Goal: Information Seeking & Learning: Learn about a topic

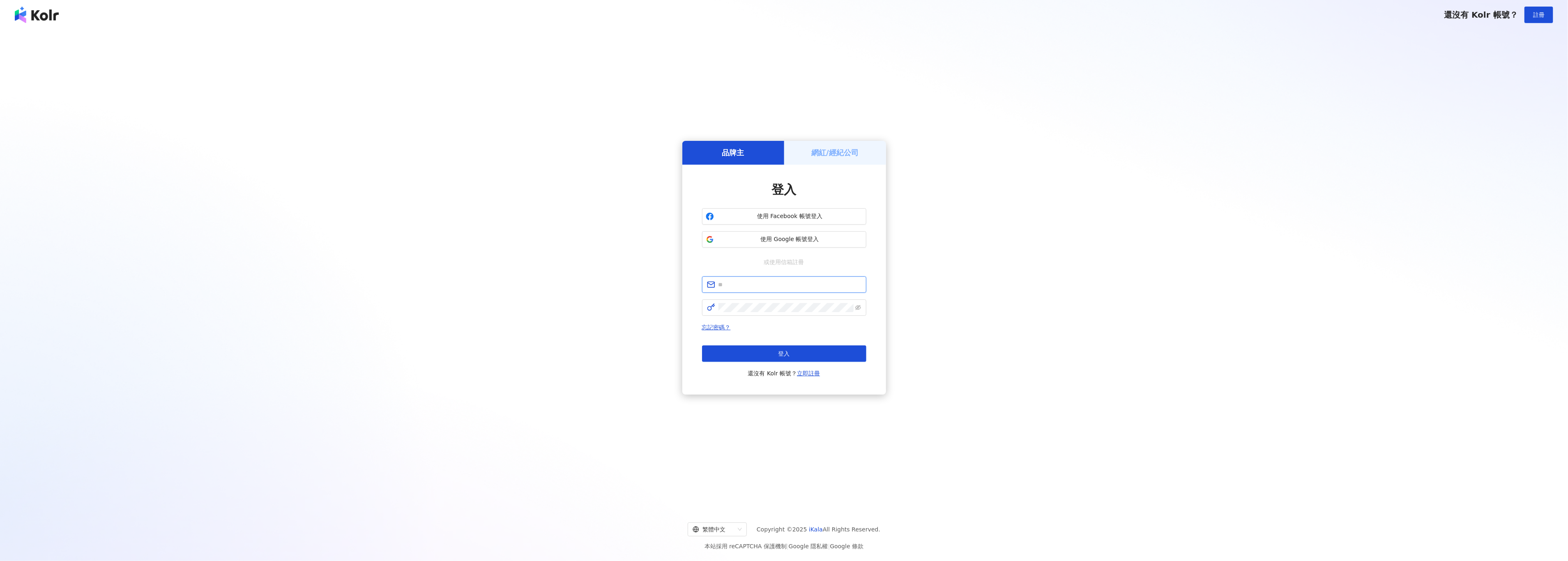
drag, startPoint x: 728, startPoint y: 285, endPoint x: 748, endPoint y: 287, distance: 20.1
click at [728, 285] on input "text" at bounding box center [790, 285] width 143 height 9
type input "**********"
click at [760, 358] on button "登入" at bounding box center [784, 354] width 164 height 17
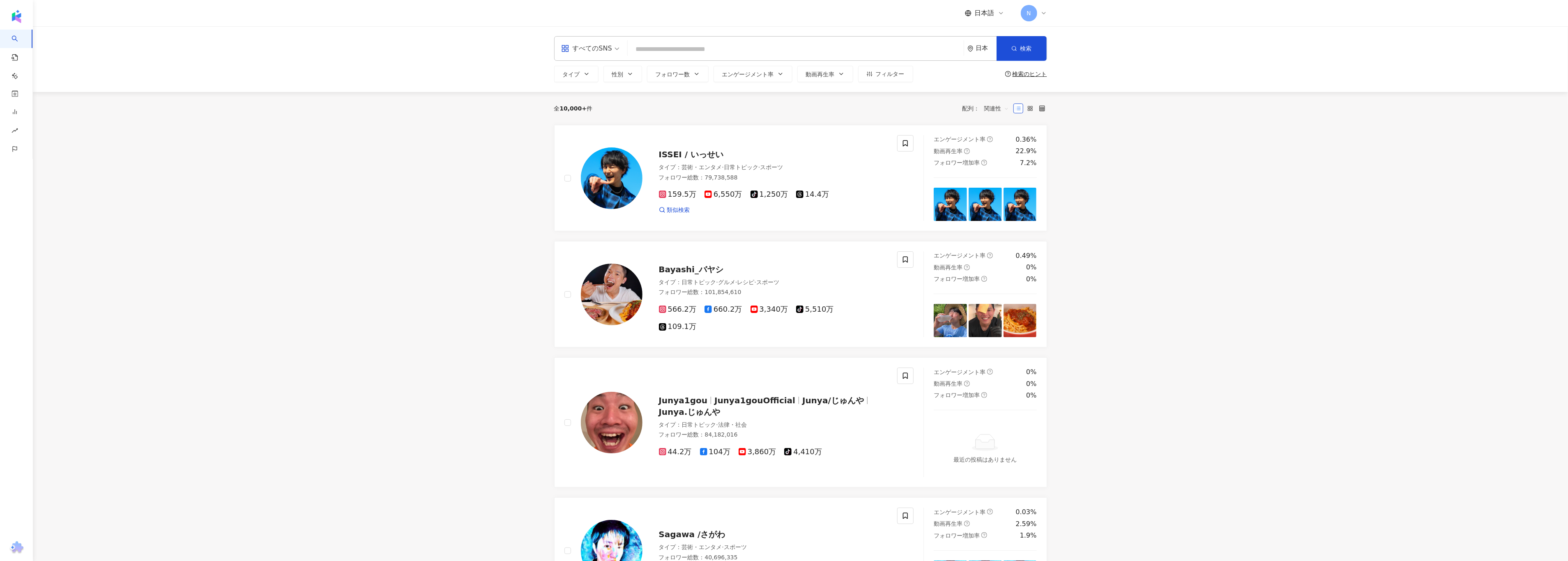
click at [596, 45] on div "すべてのSNS" at bounding box center [586, 49] width 51 height 13
click at [49, 154] on div "競合分析" at bounding box center [45, 154] width 90 height 19
click at [51, 177] on link "アカウント分析" at bounding box center [39, 173] width 40 height 8
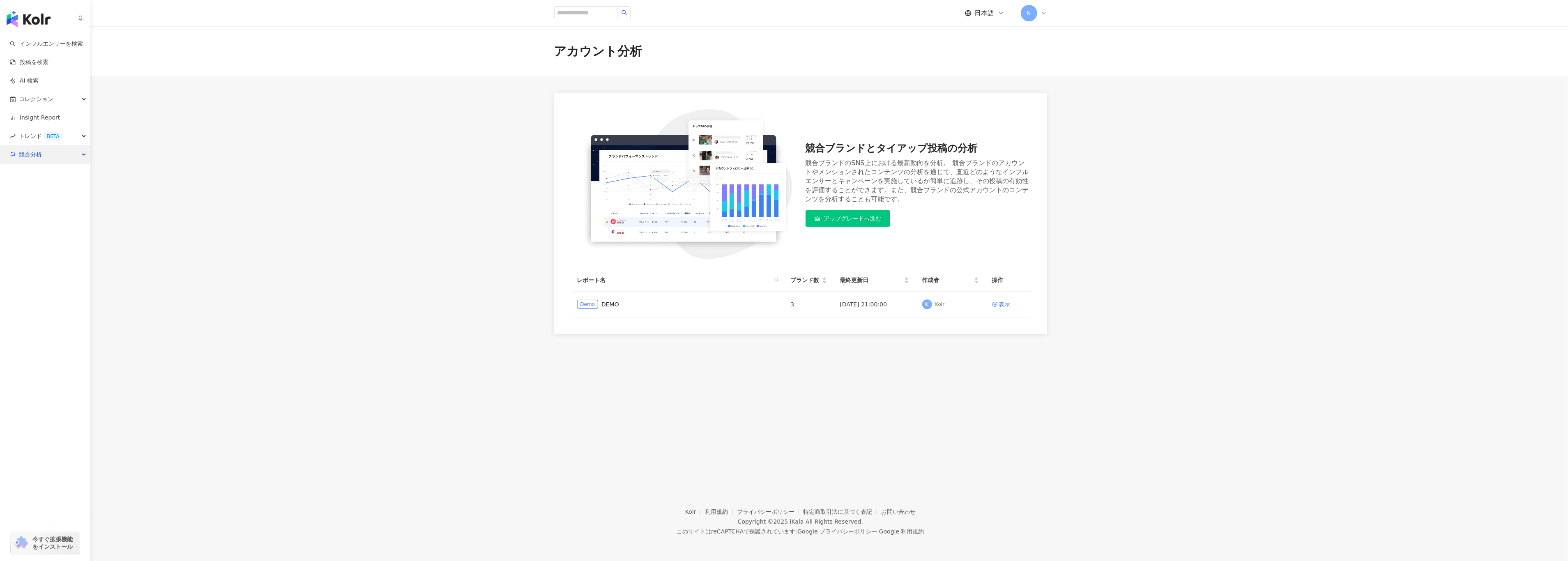
click at [26, 153] on span "競合分析" at bounding box center [30, 154] width 23 height 19
click at [33, 188] on link "キーワードメンション分析" at bounding box center [51, 192] width 64 height 16
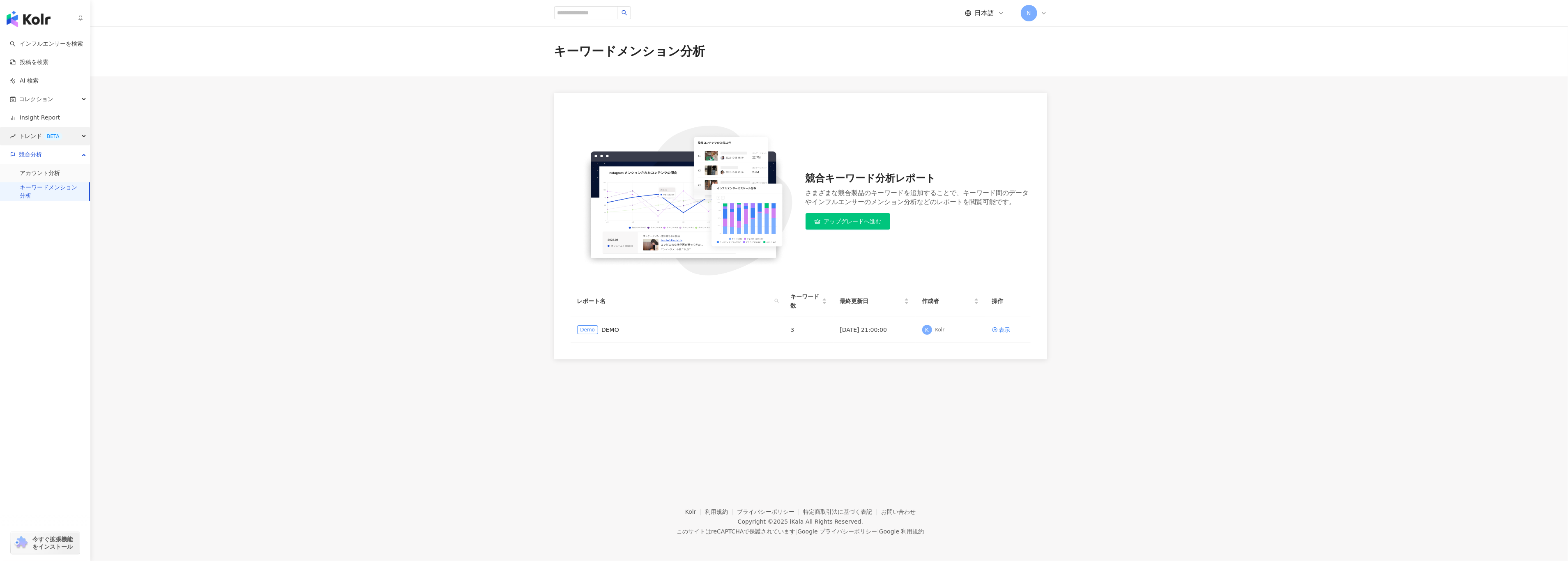
click at [33, 136] on span "トレンド BETA" at bounding box center [40, 136] width 43 height 19
click at [33, 120] on link "Insight Report" at bounding box center [35, 118] width 50 height 8
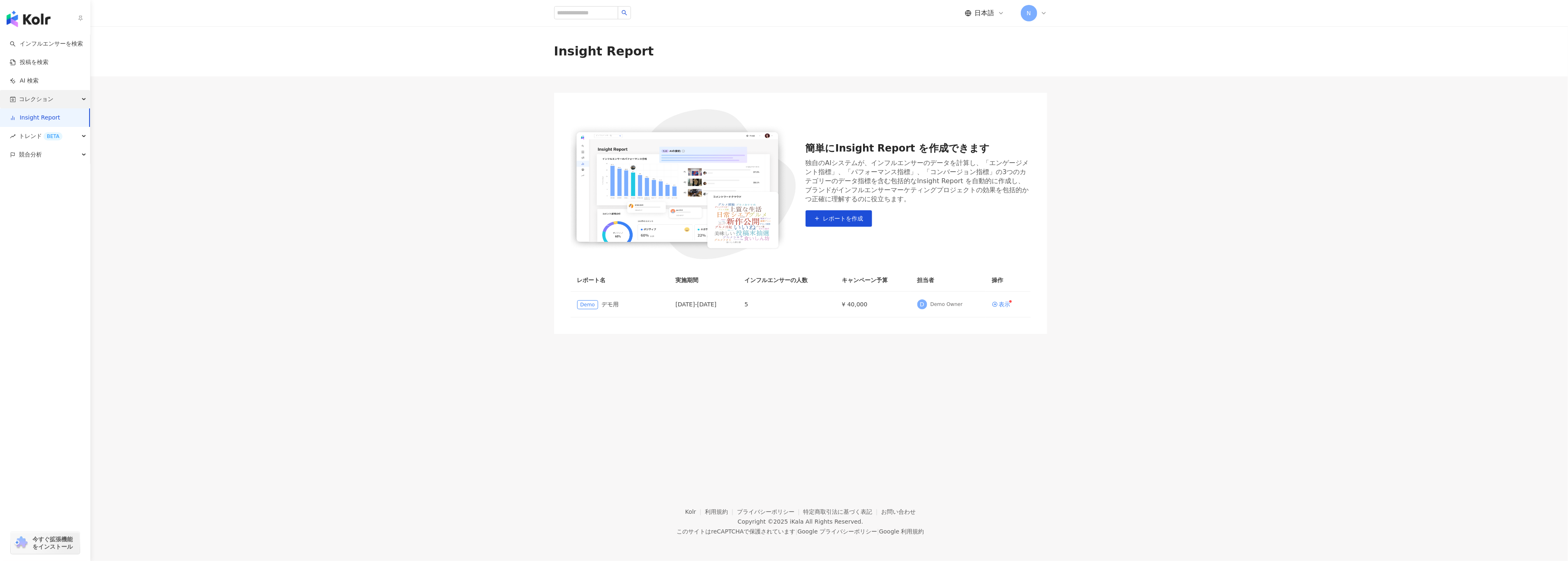
click at [26, 98] on span "コレクション" at bounding box center [36, 100] width 35 height 19
click at [35, 190] on span "トレンド BETA" at bounding box center [40, 192] width 43 height 19
click at [35, 206] on link "ハッシュタグランク" at bounding box center [45, 210] width 51 height 8
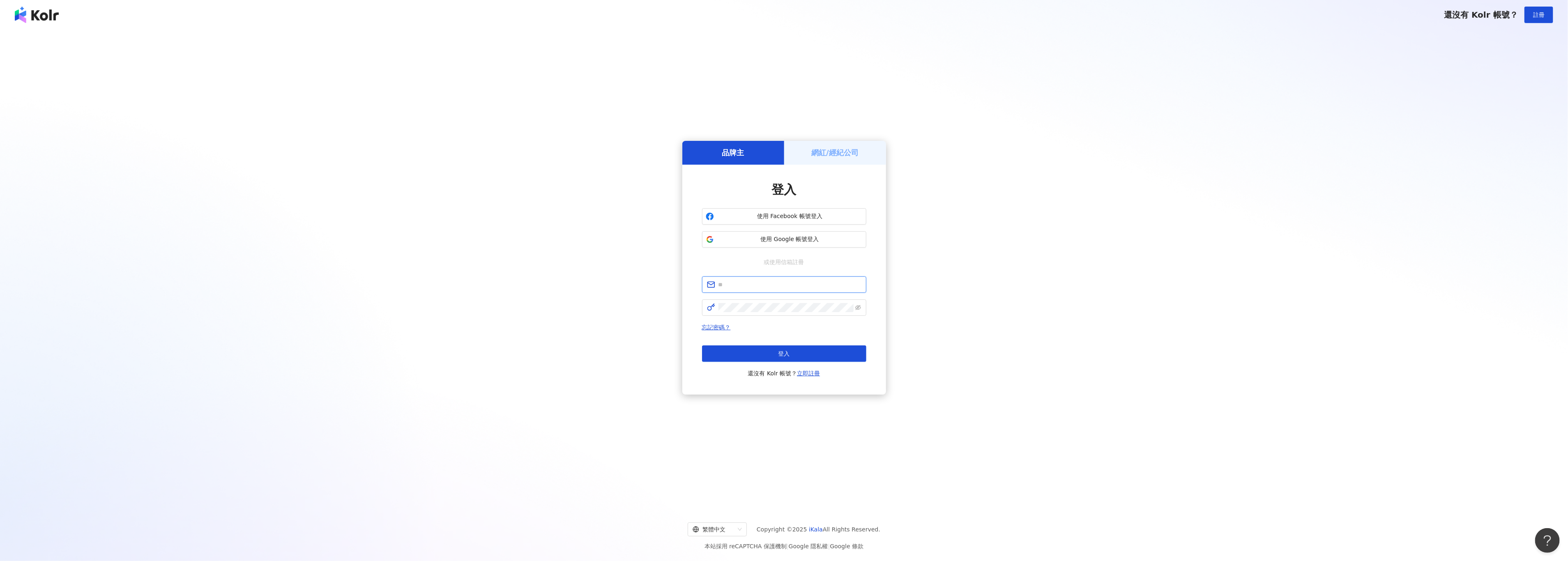
click at [764, 286] on input "text" at bounding box center [790, 285] width 143 height 9
type input "**********"
click at [786, 355] on span "登入" at bounding box center [784, 355] width 11 height 7
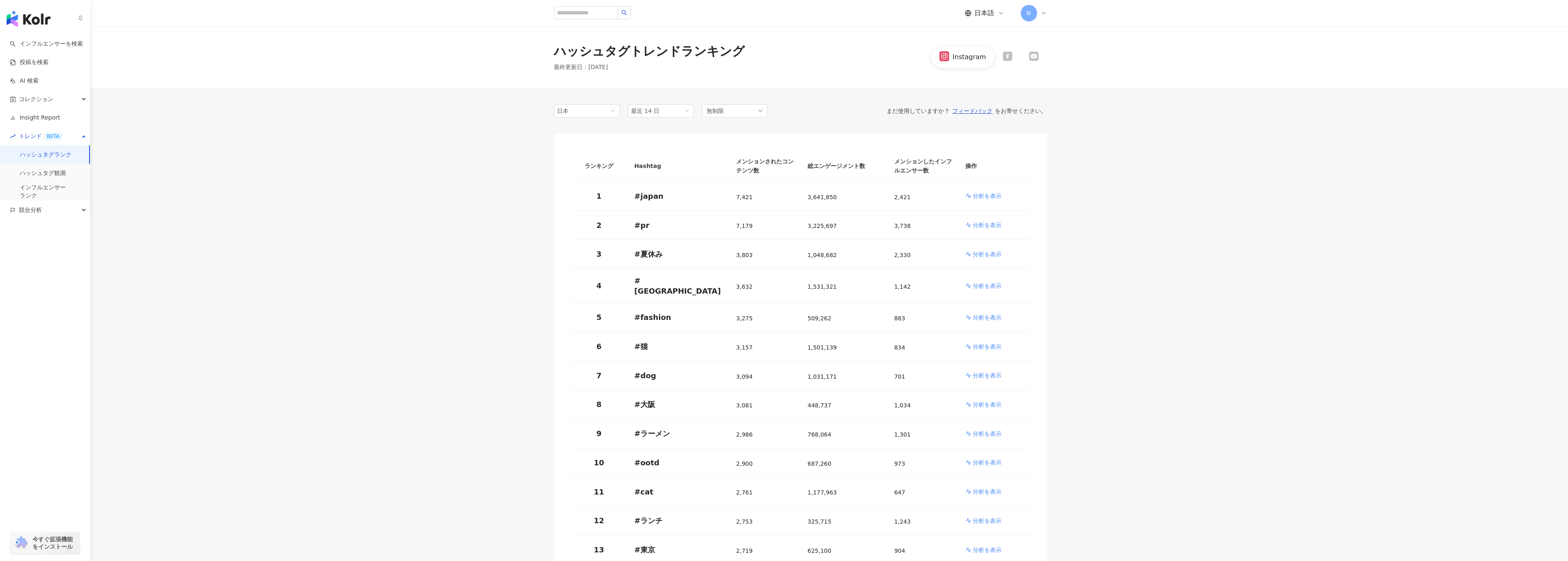
click at [13, 21] on img "button" at bounding box center [29, 19] width 44 height 17
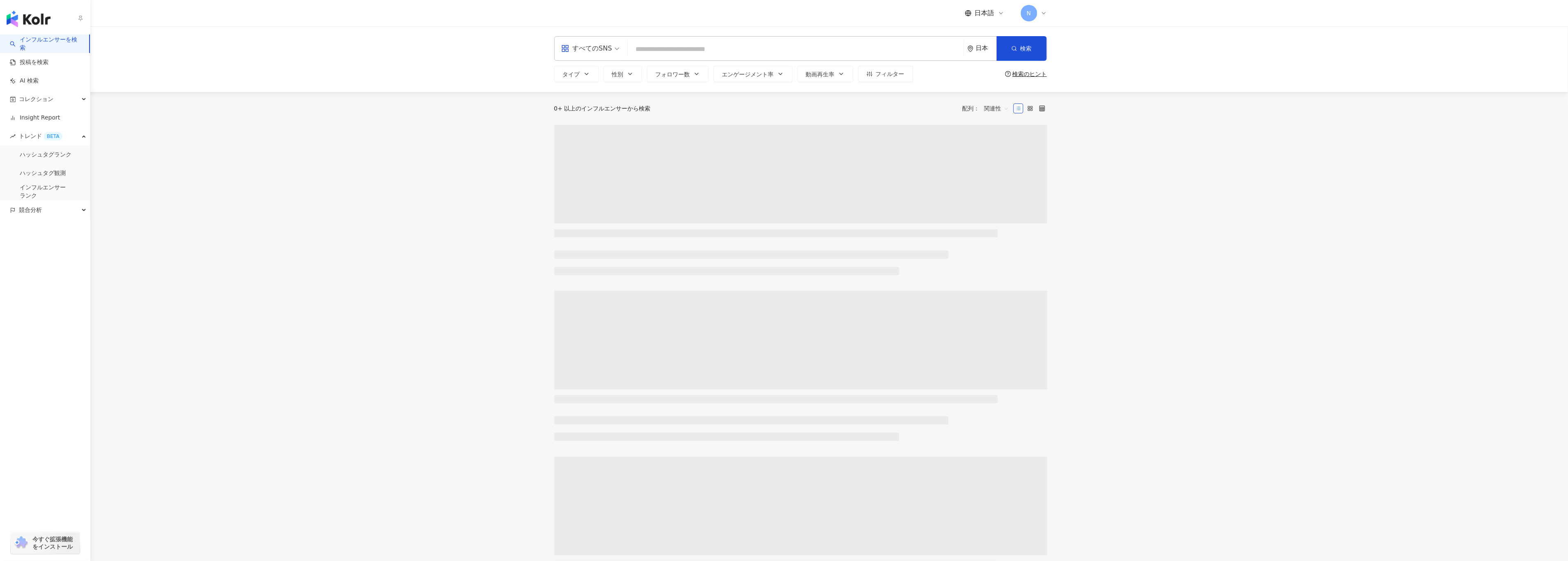
click at [31, 44] on link "インフルエンサーを検索" at bounding box center [46, 43] width 73 height 16
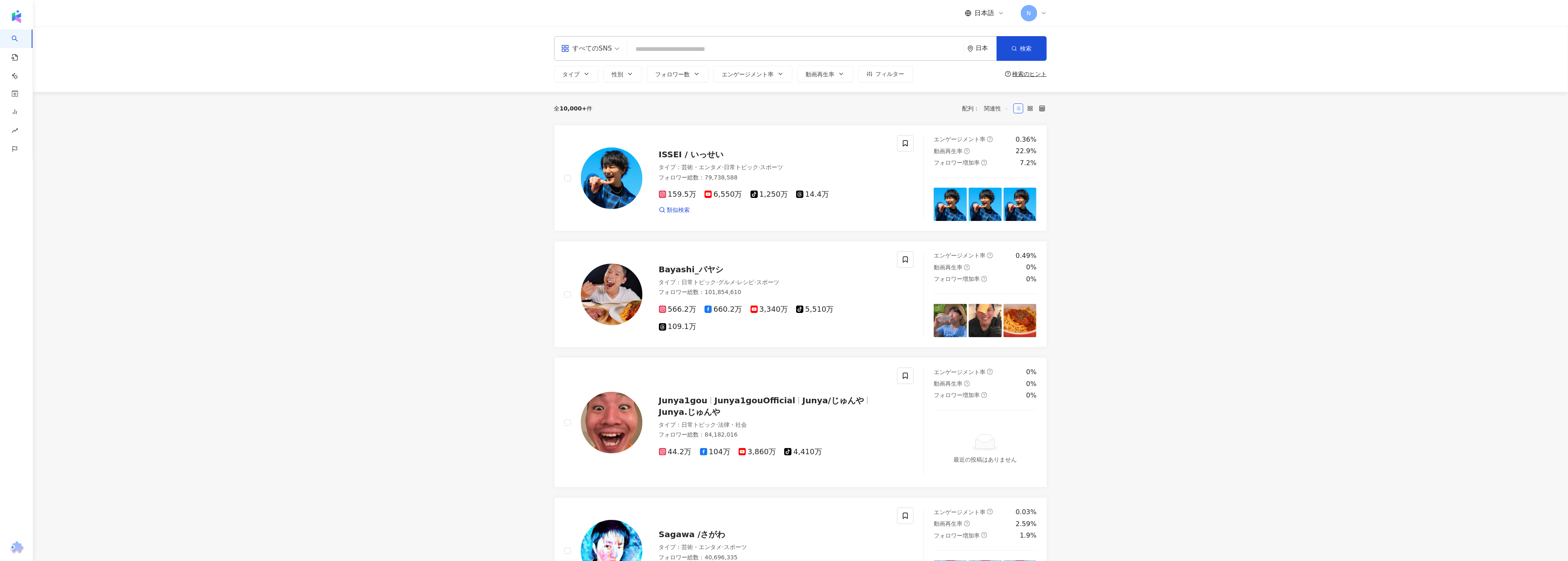
click at [593, 54] on div "すべてのSNS" at bounding box center [586, 49] width 51 height 13
click at [593, 84] on div "Instagram" at bounding box center [590, 86] width 54 height 10
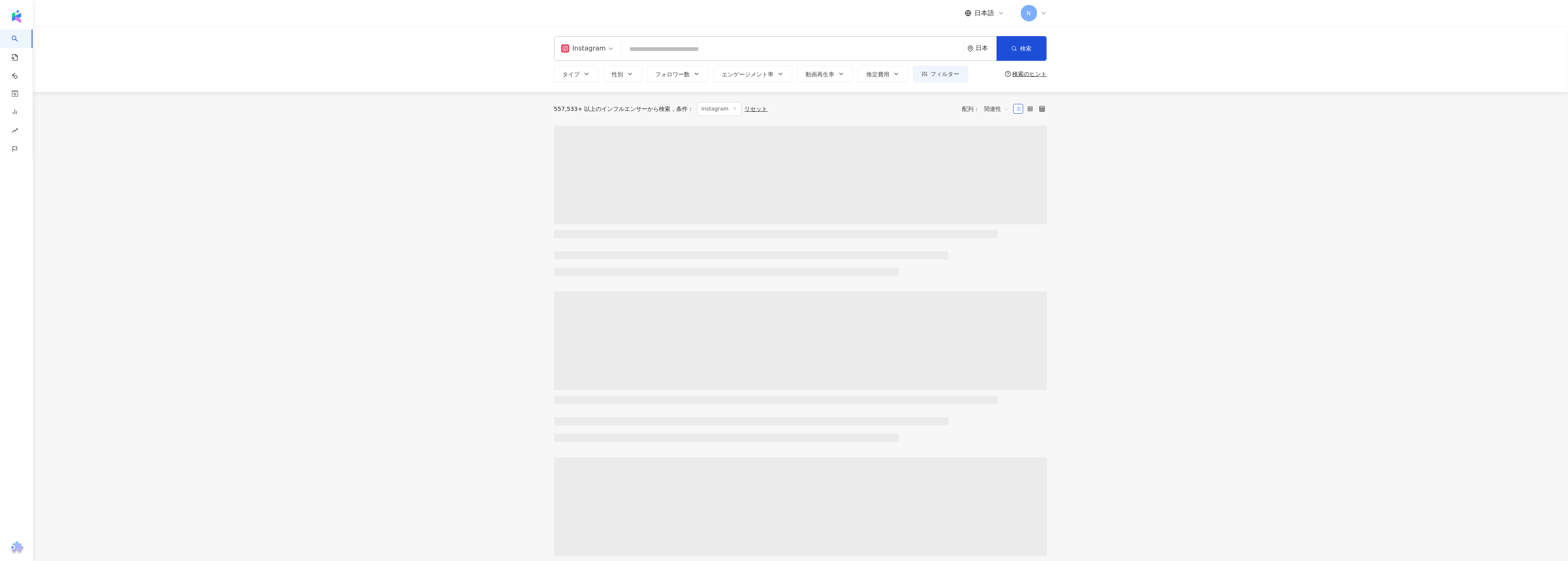
click at [649, 53] on input "search" at bounding box center [792, 49] width 336 height 15
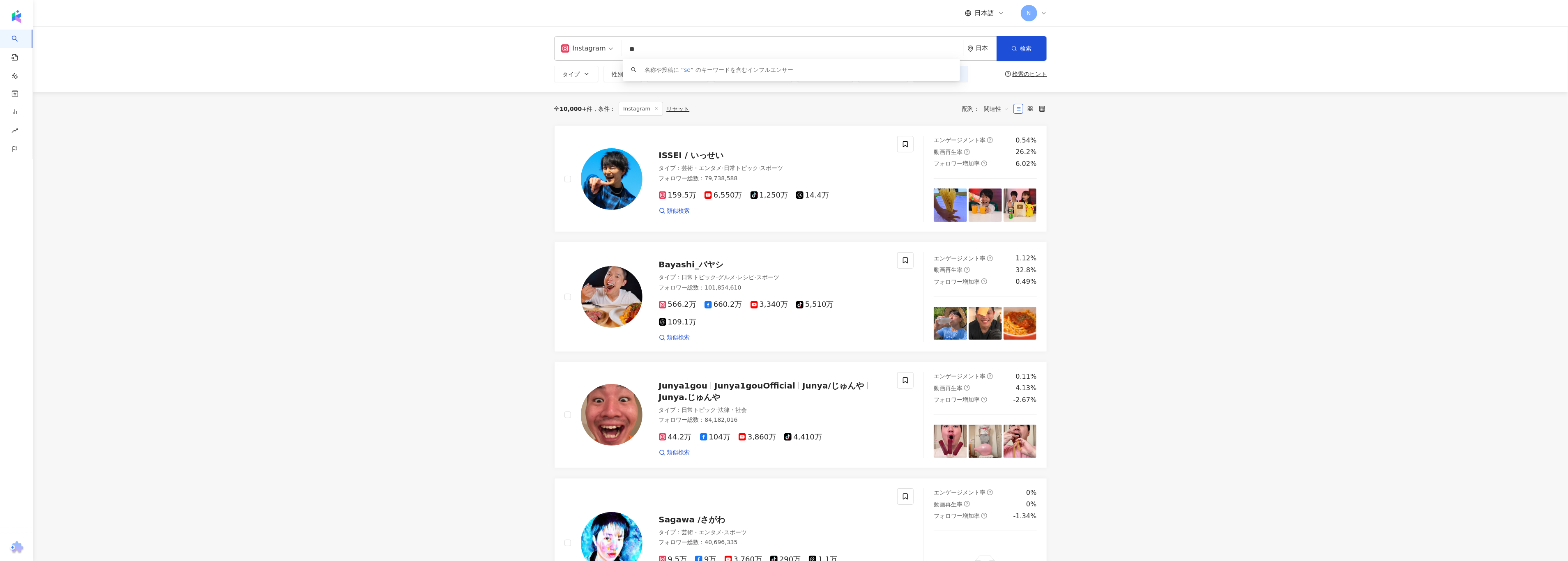
type input "*"
type input "**"
click at [1010, 56] on button "検索" at bounding box center [1021, 48] width 50 height 25
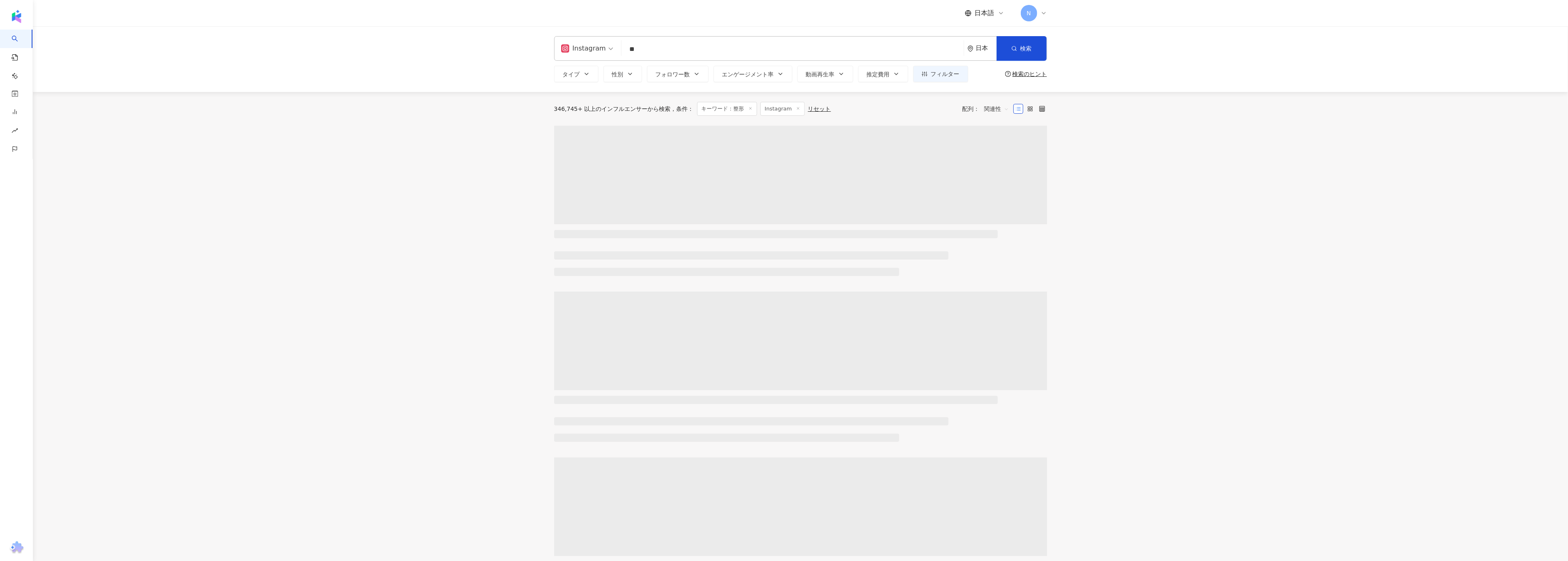
click at [469, 205] on main "Instagram ** 日本 検索 ae8c5452-5cc7-4491-81e9-f97c53781fb6 66b74fdf-bb88-4813-9b00…" at bounding box center [800, 368] width 1535 height 683
click at [396, 237] on main "Instagram ** 日本 検索 ae8c5452-5cc7-4491-81e9-f97c53781fb6 66b74fdf-bb88-4813-9b00…" at bounding box center [800, 368] width 1535 height 683
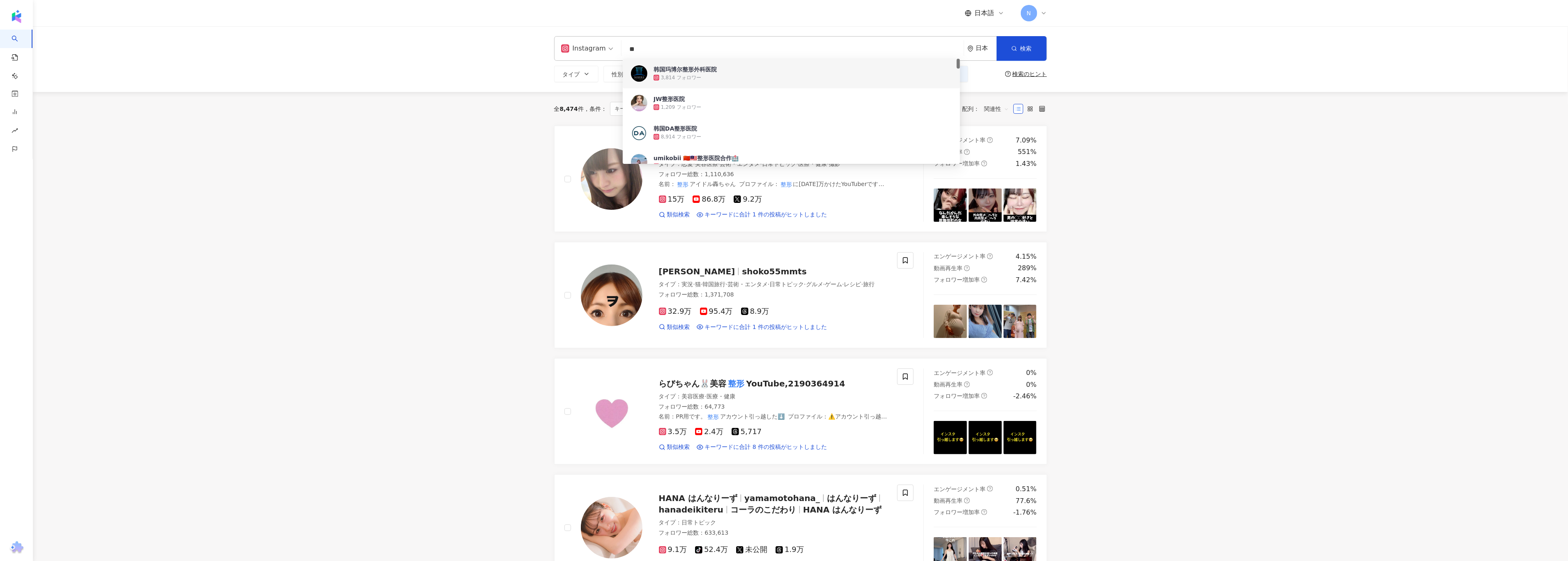
click at [785, 48] on input "**" at bounding box center [792, 49] width 336 height 15
click at [1028, 13] on span "N" at bounding box center [1028, 13] width 4 height 9
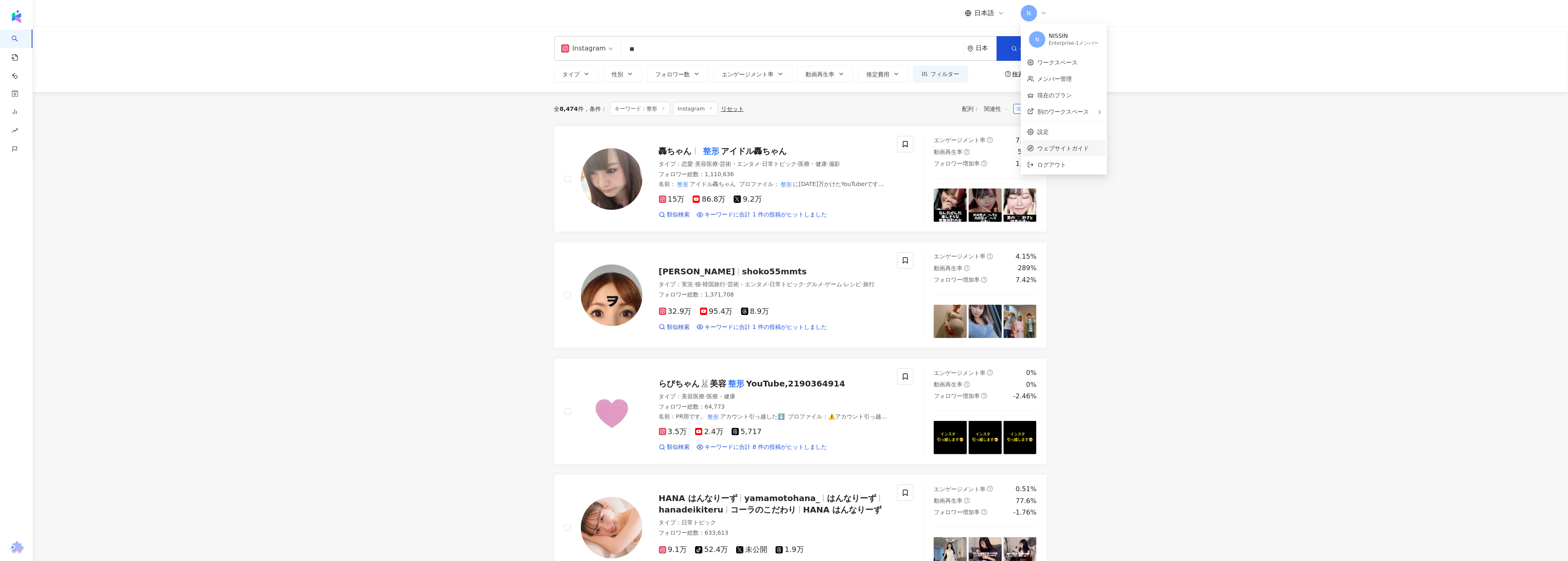
click at [1046, 141] on li "ウェブサイトガイド" at bounding box center [1064, 148] width 83 height 17
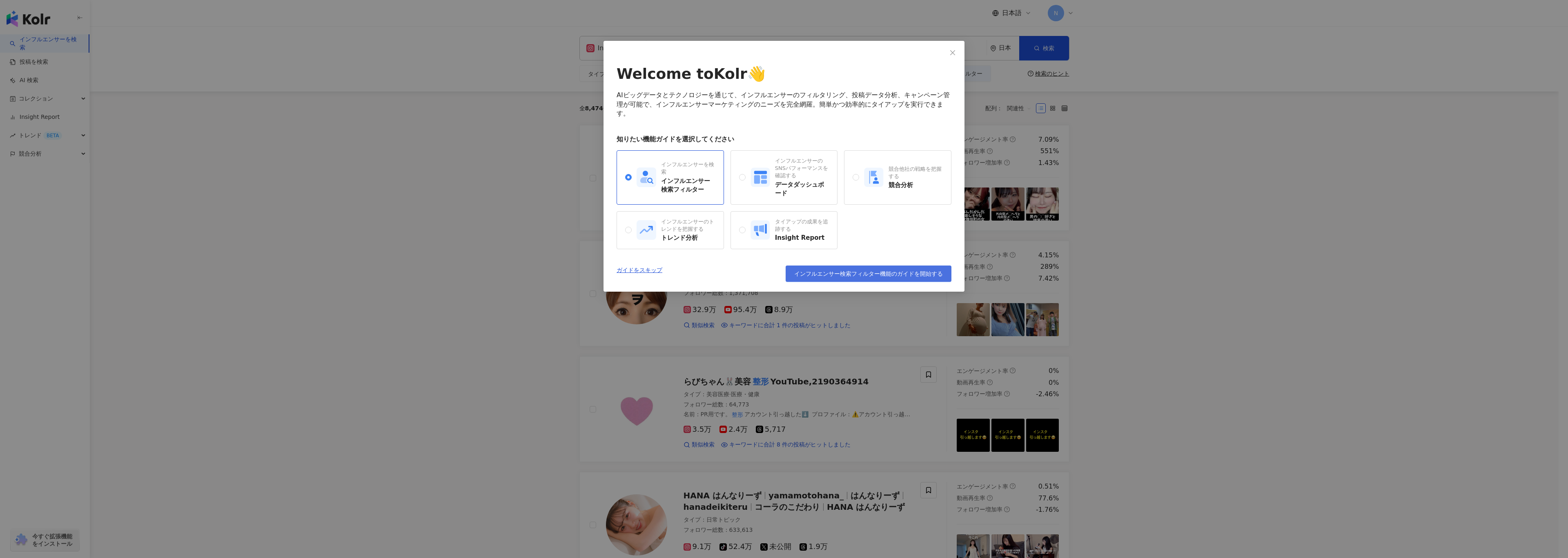
click at [923, 275] on span "インフルエンサー検索フィルター機能のガイドを開始する" at bounding box center [869, 274] width 149 height 7
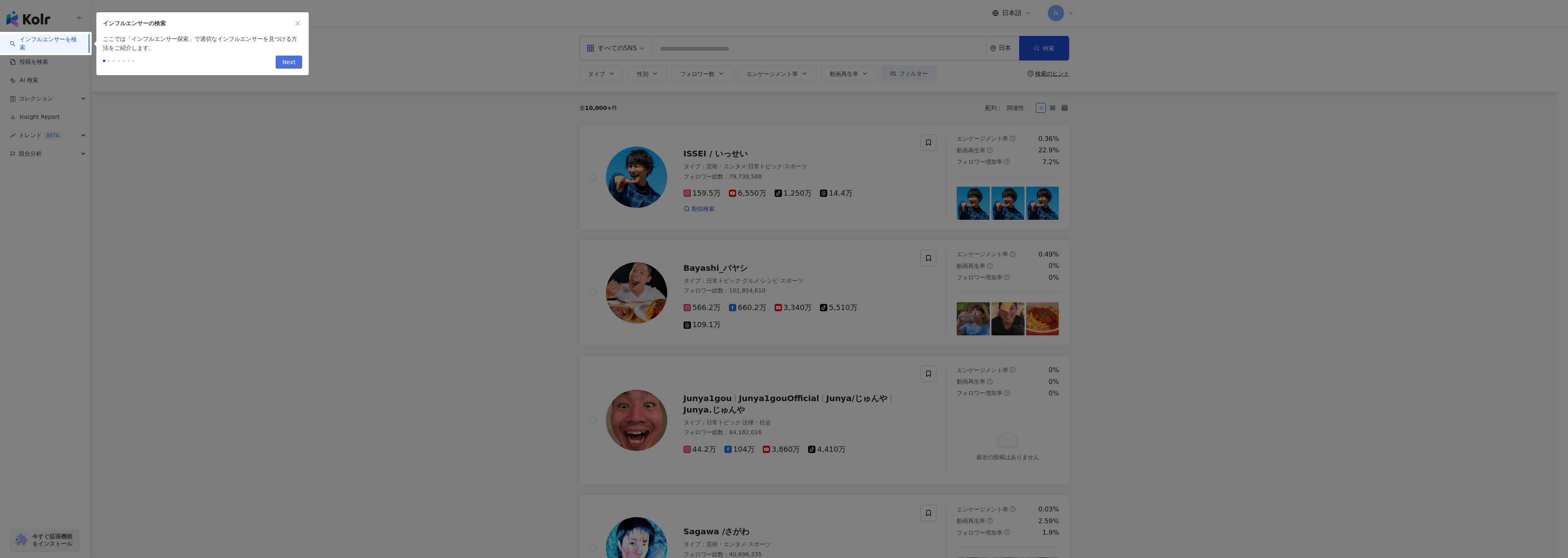
click at [281, 61] on button "Next" at bounding box center [289, 63] width 27 height 13
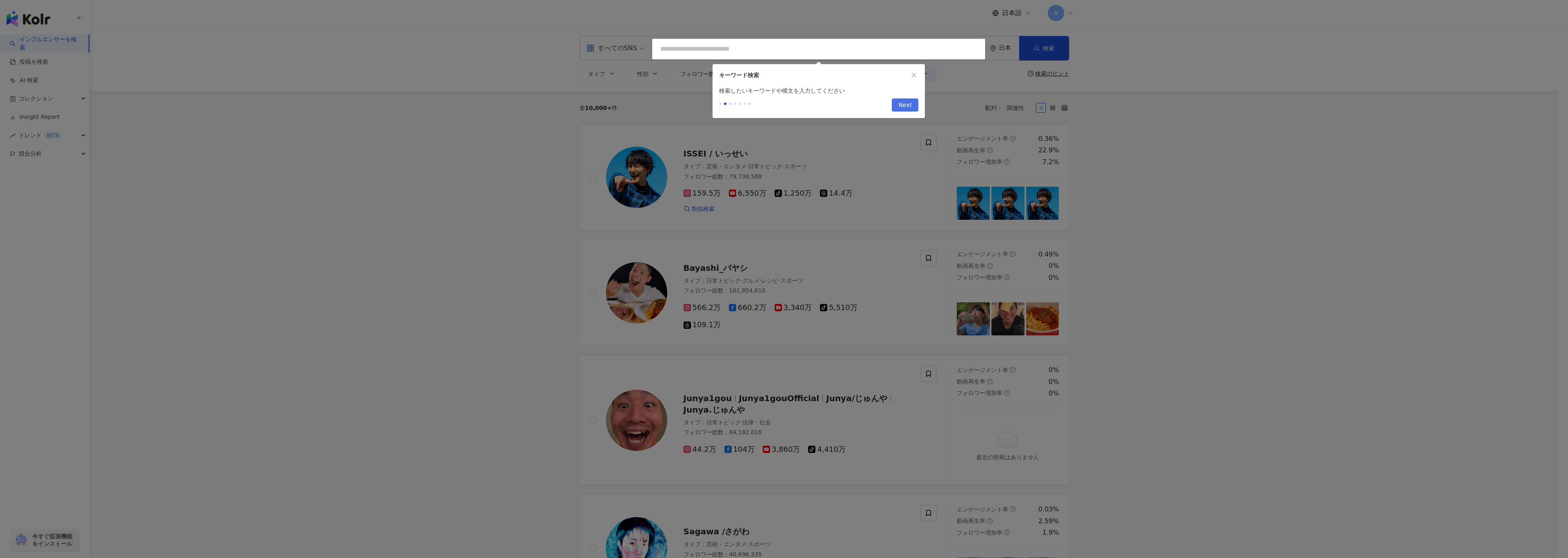
type input "**********"
click at [897, 106] on button "Next" at bounding box center [905, 105] width 27 height 13
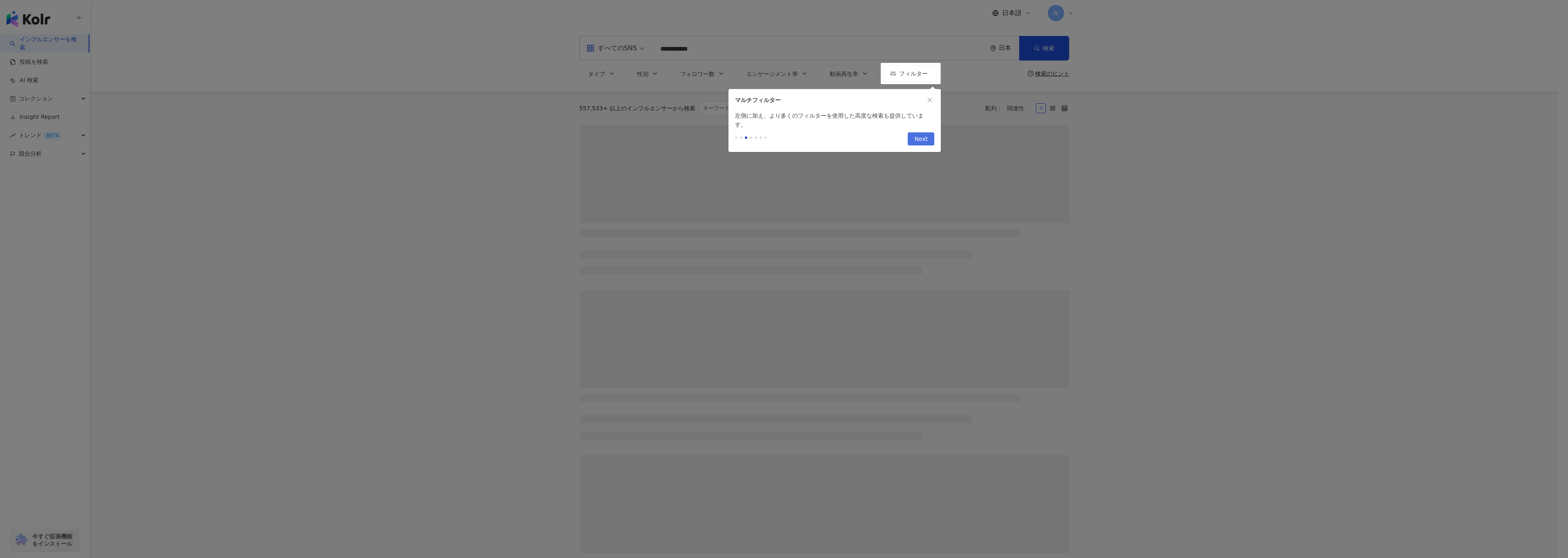
click at [921, 133] on span "Next" at bounding box center [921, 140] width 13 height 13
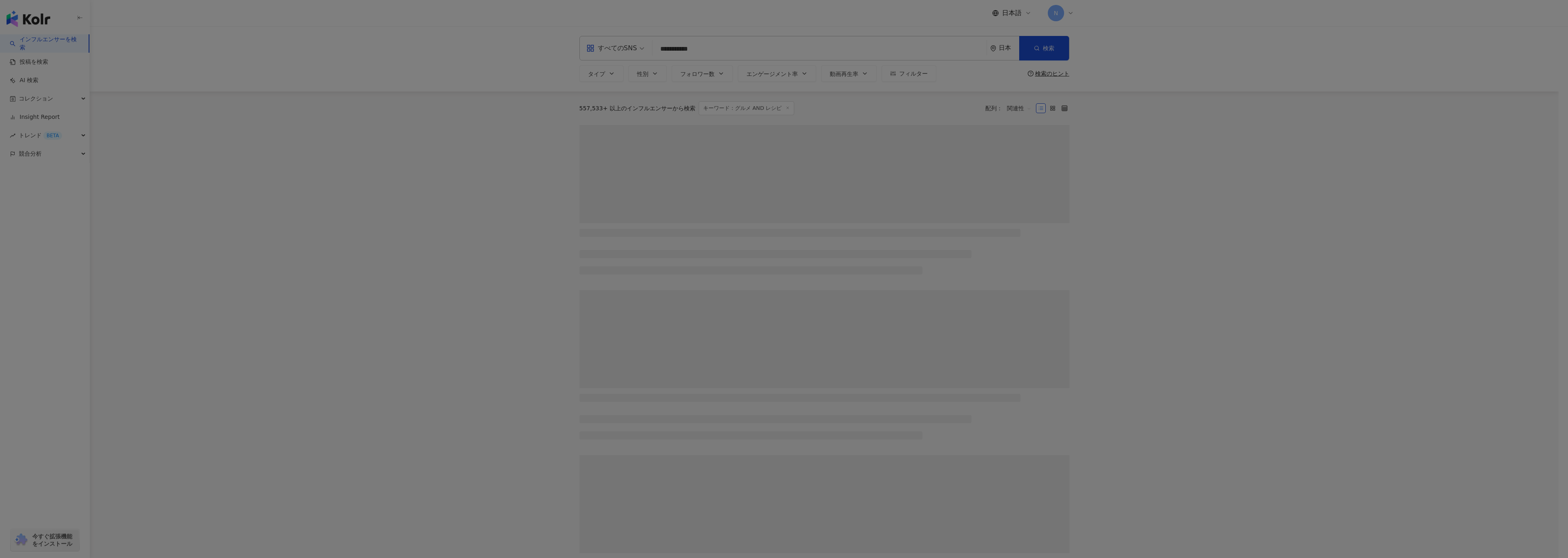
click at [1055, 71] on div at bounding box center [784, 279] width 1568 height 558
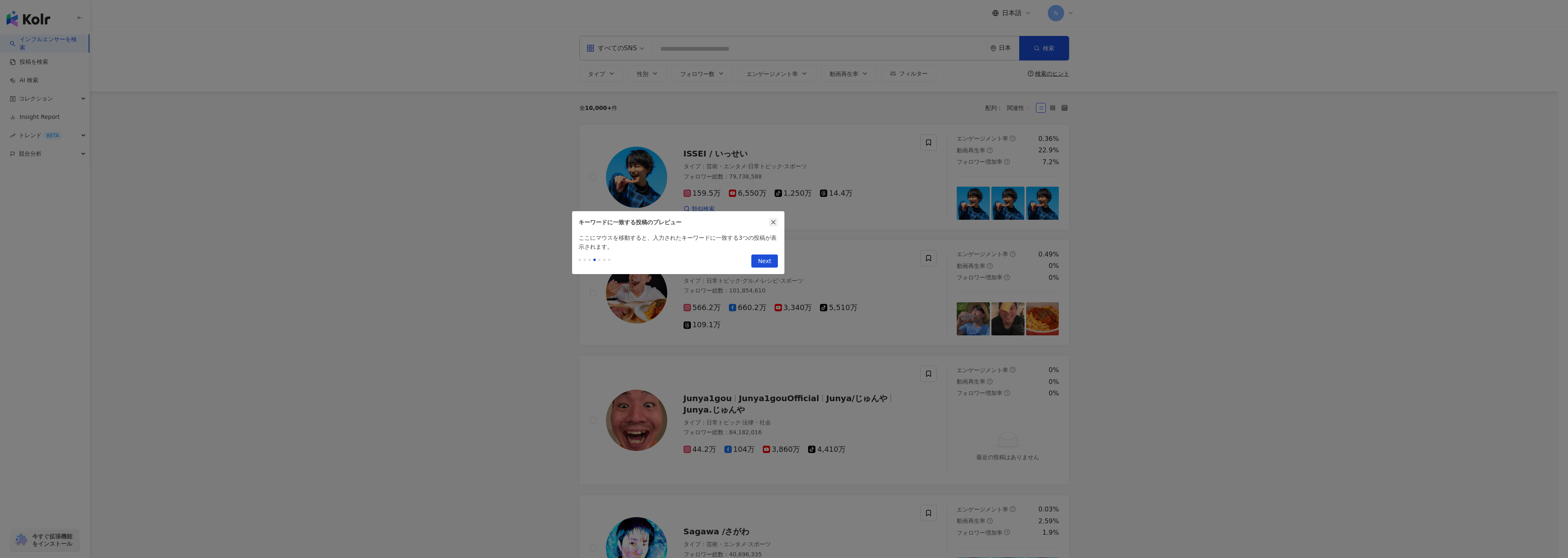
click at [772, 221] on icon "close" at bounding box center [773, 222] width 5 height 5
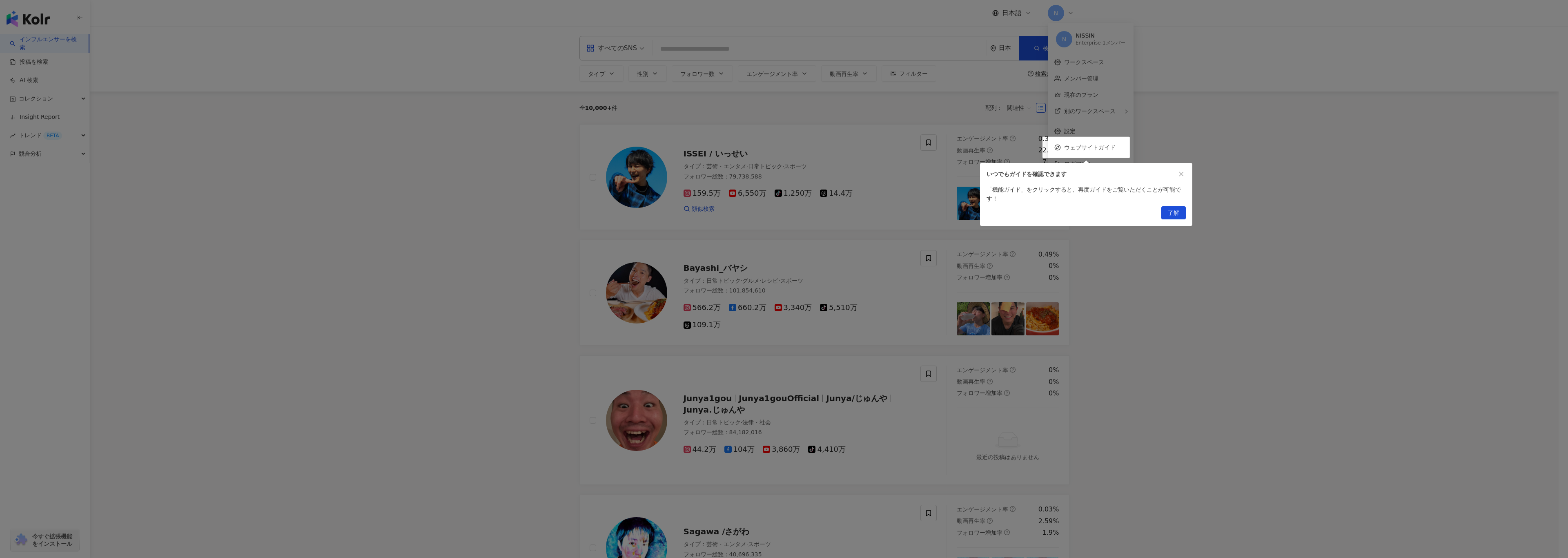
click at [1187, 173] on div "いつでもガイドを確認できます" at bounding box center [1085, 174] width 212 height 22
click at [1180, 177] on button "button" at bounding box center [1181, 174] width 9 height 9
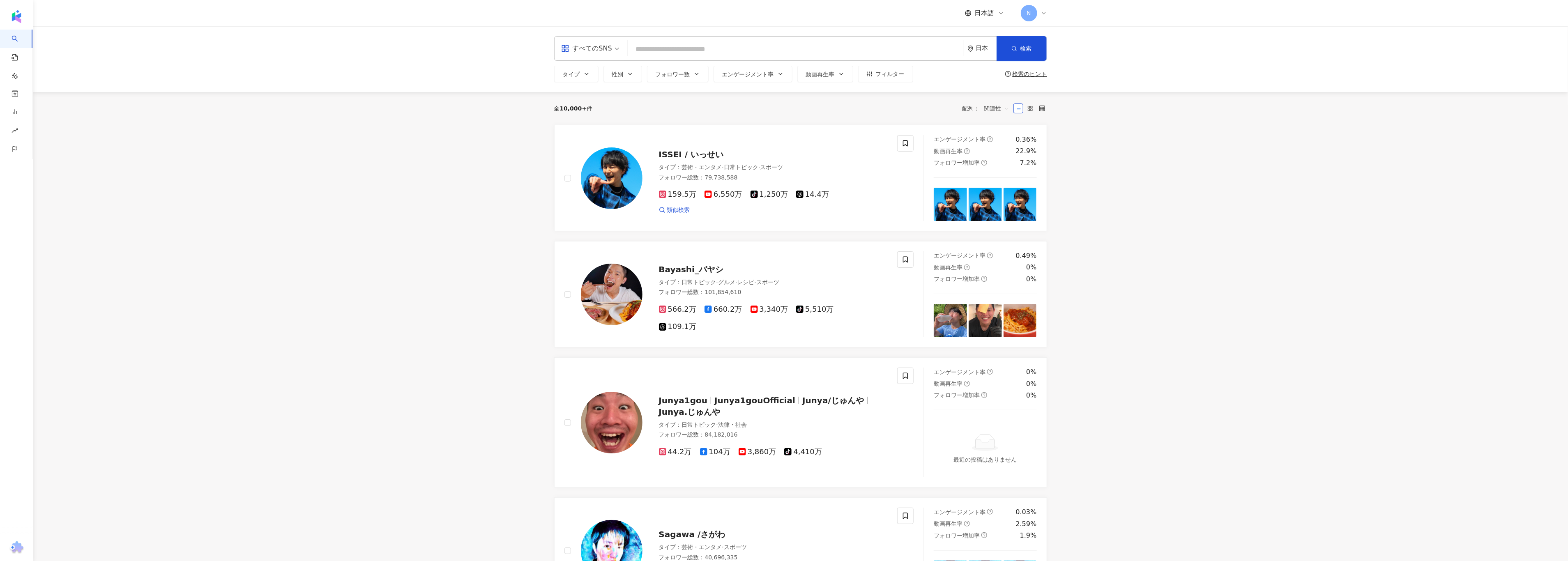
click at [1035, 75] on div "検索のヒント" at bounding box center [1030, 74] width 35 height 7
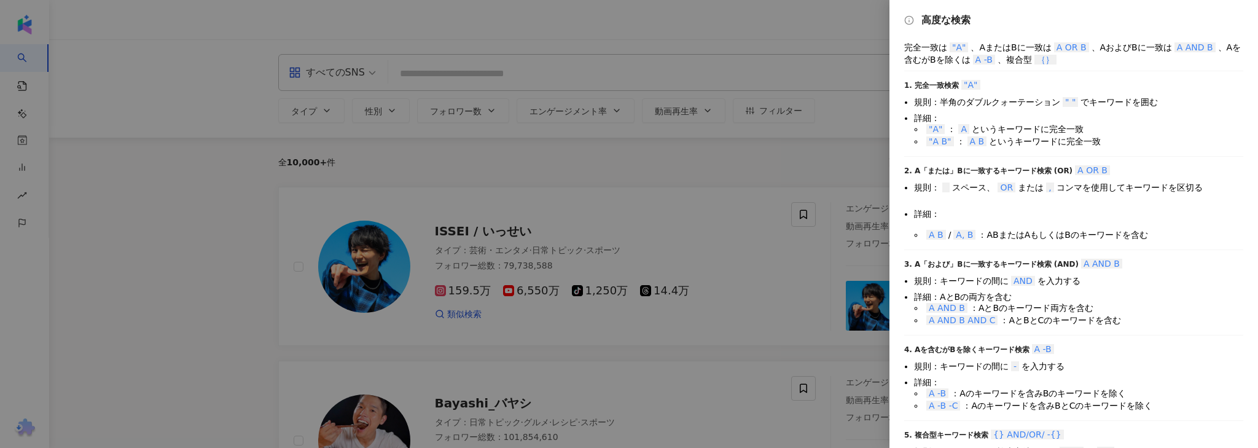
click at [522, 179] on div at bounding box center [629, 224] width 1258 height 448
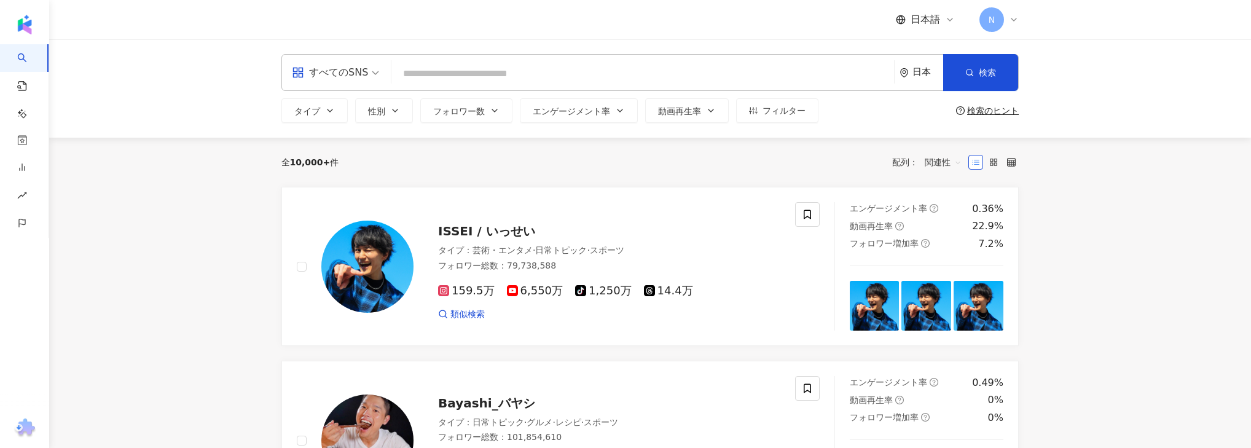
click at [434, 74] on input "search" at bounding box center [642, 73] width 493 height 23
click at [373, 76] on span "すべてのSNS" at bounding box center [335, 73] width 87 height 20
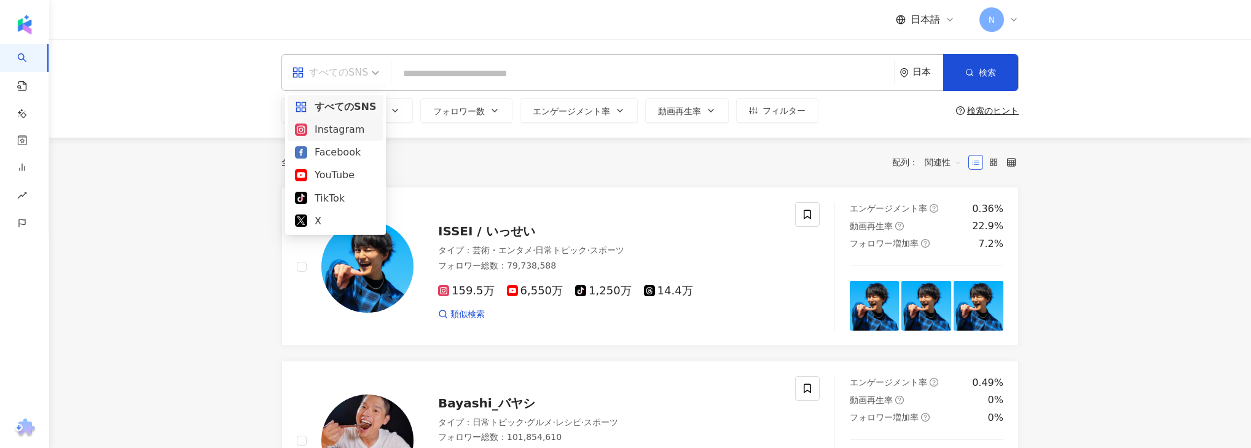
click at [358, 130] on div "Instagram" at bounding box center [335, 129] width 81 height 15
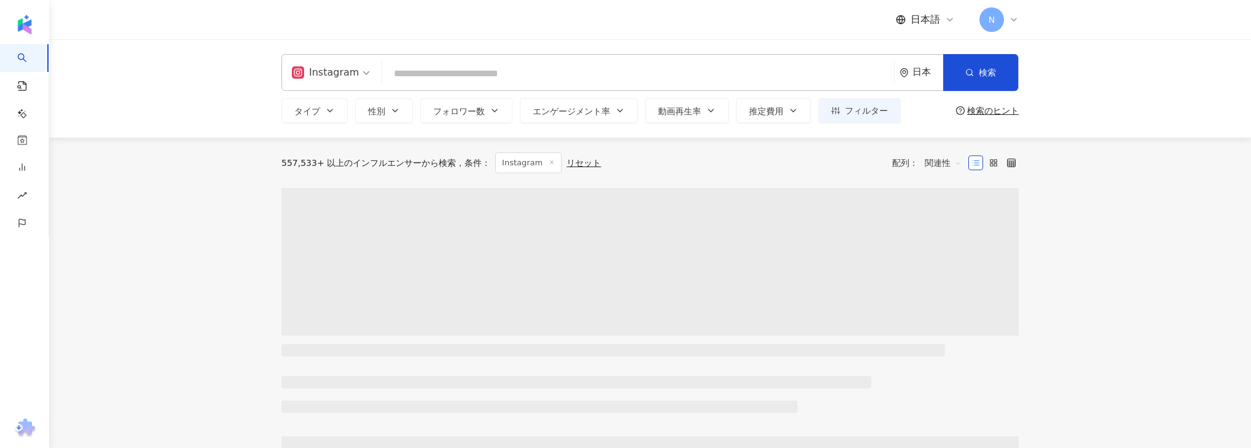
click at [430, 79] on input "search" at bounding box center [638, 73] width 502 height 23
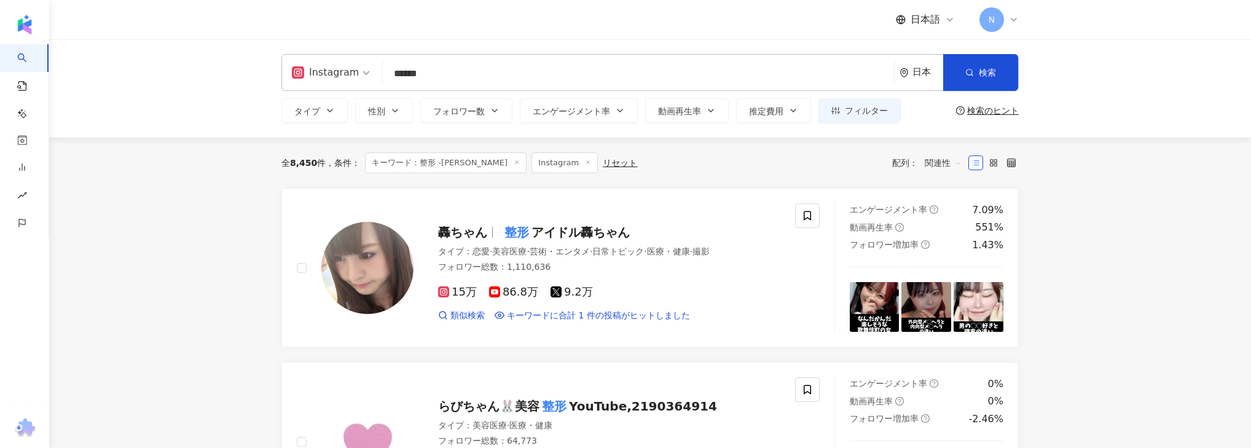
click at [469, 76] on input "******" at bounding box center [638, 73] width 502 height 23
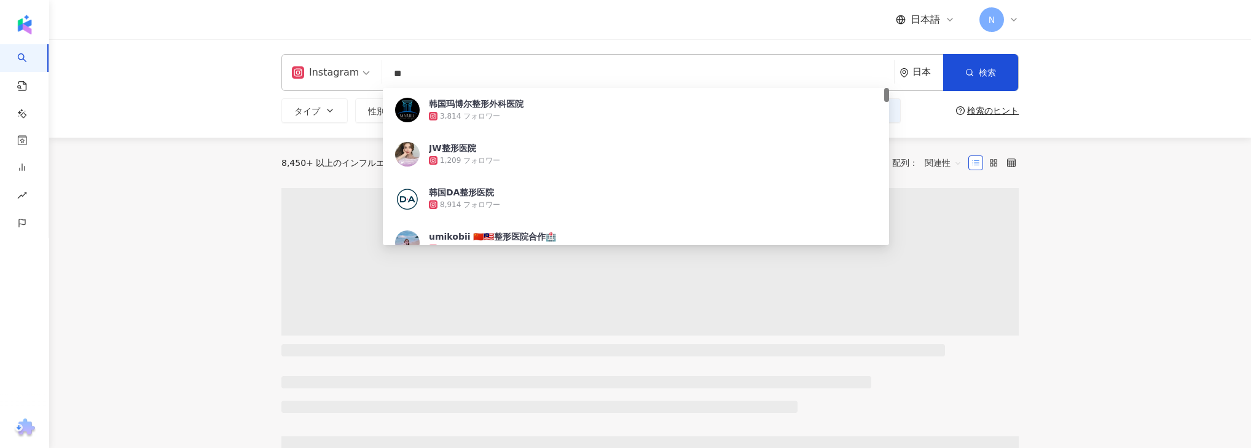
type input "**"
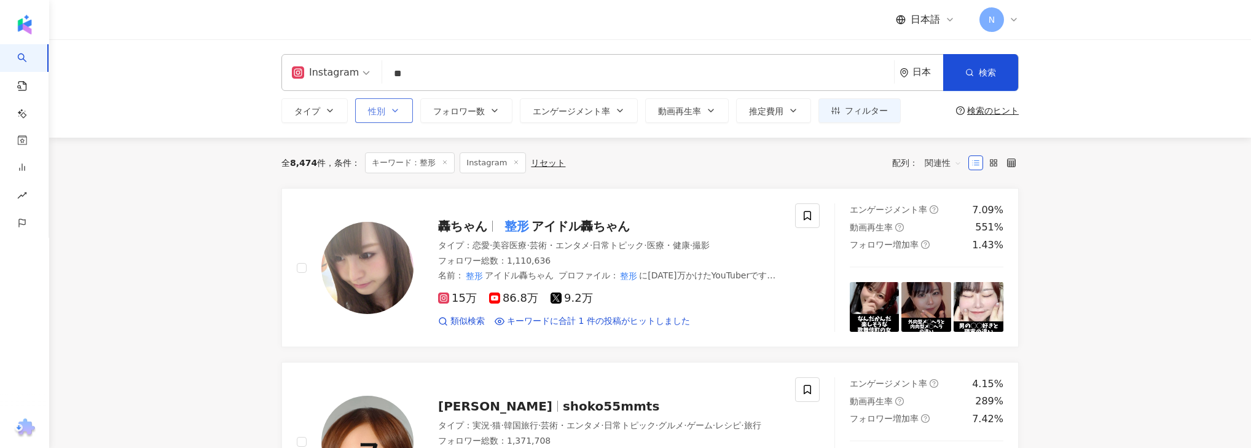
click at [375, 119] on button "性別" at bounding box center [384, 110] width 58 height 25
click at [371, 189] on label "女性" at bounding box center [394, 184] width 54 height 14
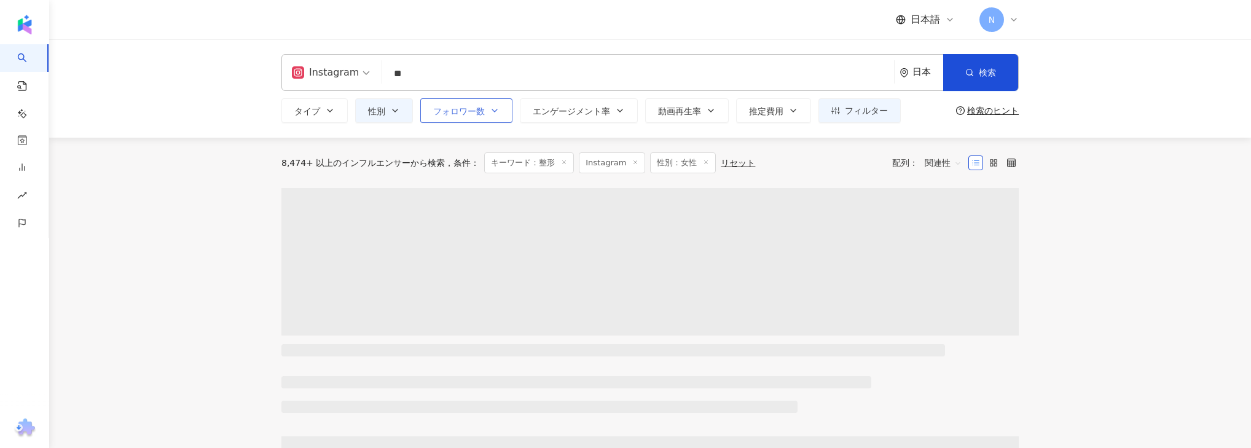
click at [465, 117] on button "フォロワー数" at bounding box center [466, 110] width 92 height 25
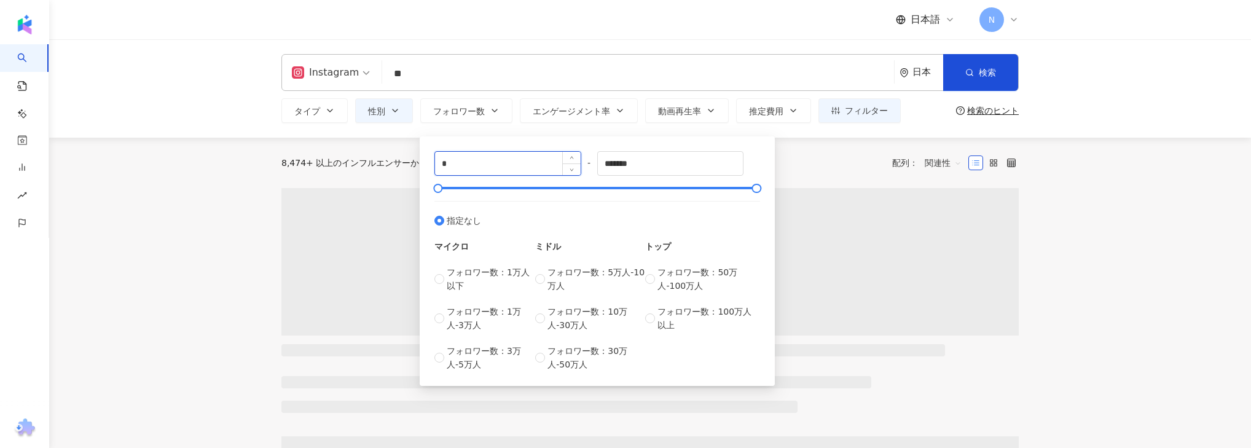
click at [439, 165] on input "*" at bounding box center [508, 163] width 146 height 23
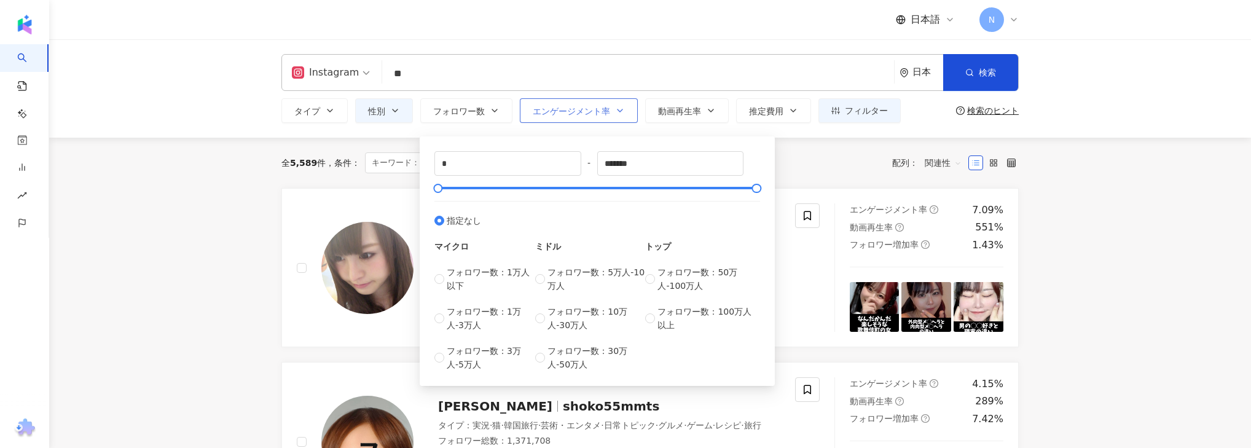
click at [625, 115] on button "エンゲージメント率" at bounding box center [579, 110] width 118 height 25
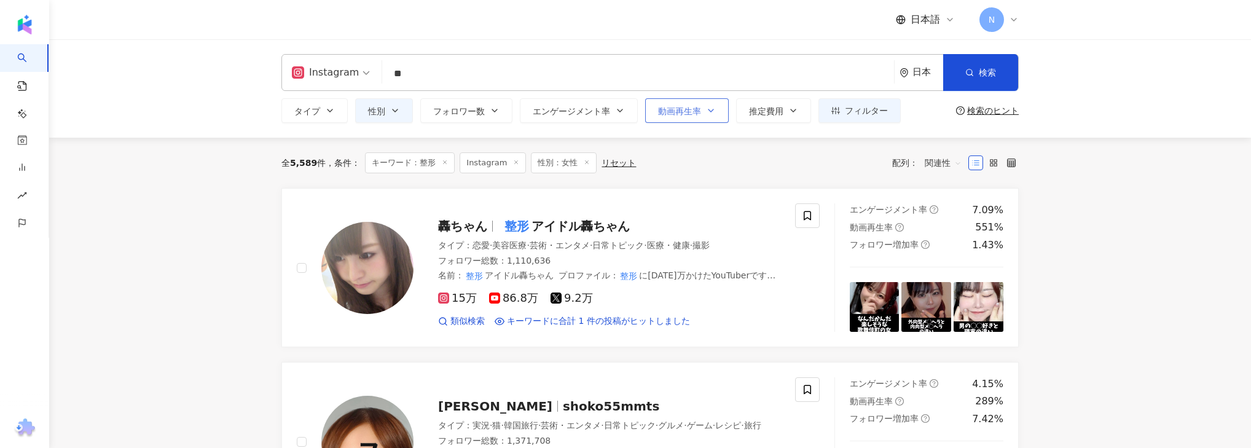
drag, startPoint x: 687, startPoint y: 122, endPoint x: 687, endPoint y: 115, distance: 7.4
click at [687, 121] on button "動画再生率" at bounding box center [687, 110] width 84 height 25
click at [761, 118] on button "推定費用" at bounding box center [773, 110] width 75 height 25
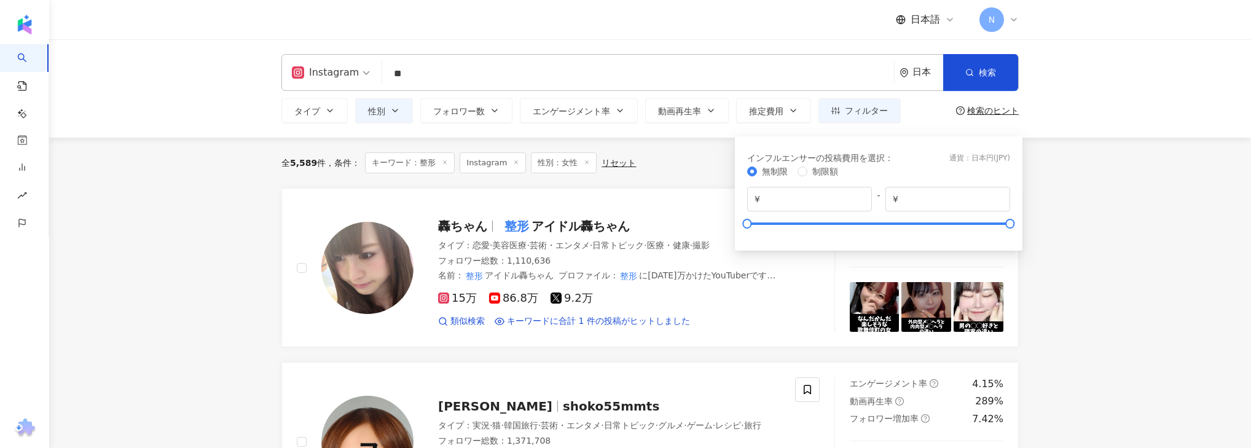
click at [718, 149] on div "全 5,589 件 条件 ： キーワード：整形 Instagram 性別：女性 リセット 配列： 関連性" at bounding box center [649, 163] width 737 height 50
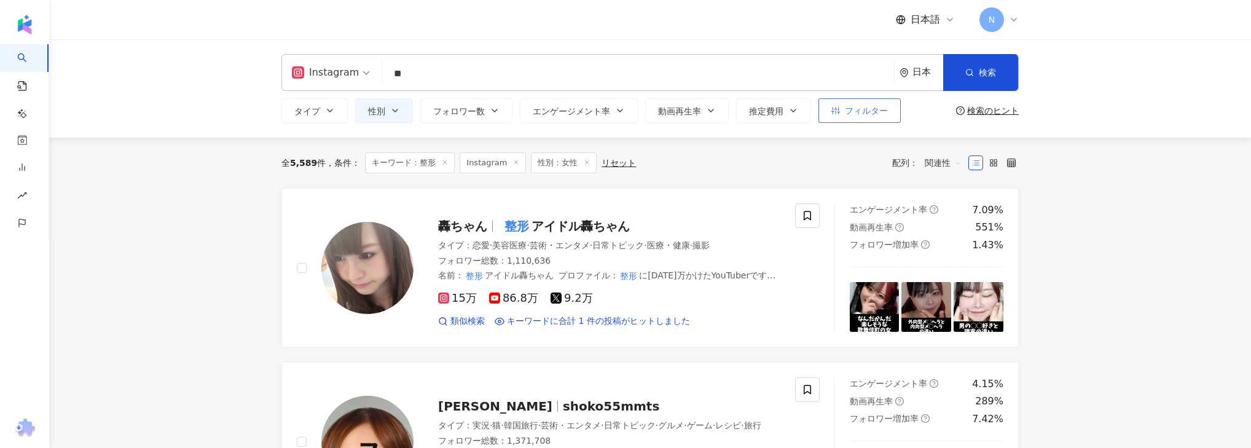
click at [842, 113] on button "フィルター" at bounding box center [859, 110] width 82 height 25
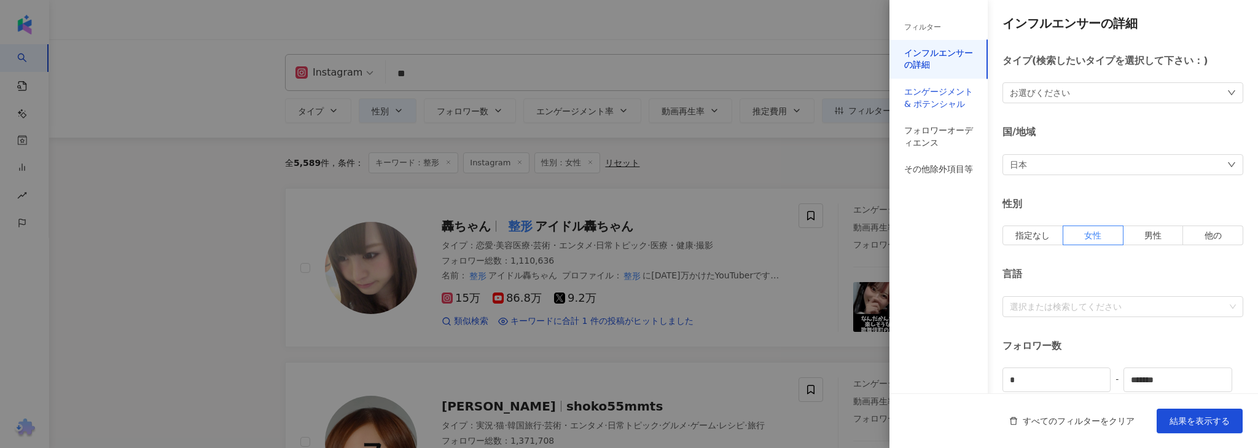
click at [952, 95] on div "エンゲージメント & ポテンシャル" at bounding box center [938, 98] width 69 height 24
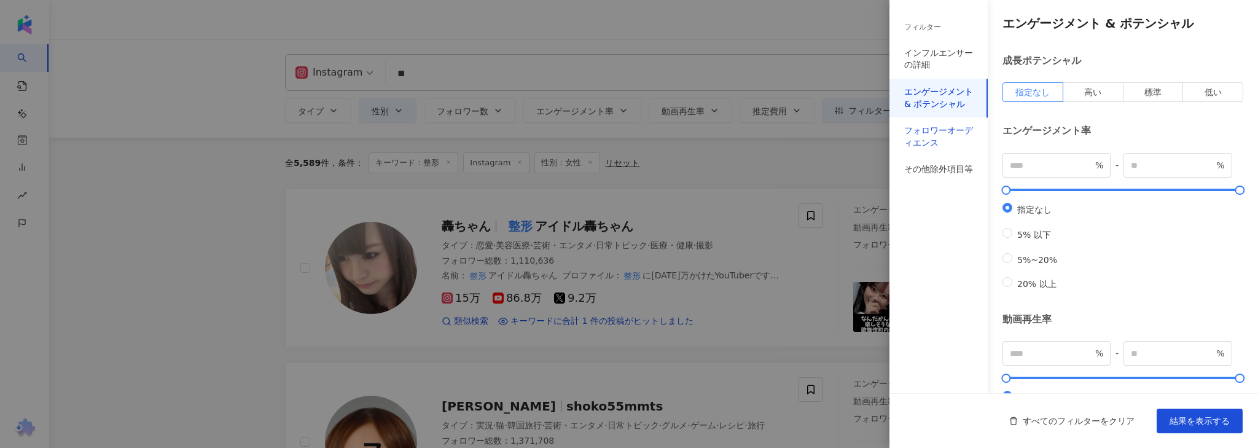
click at [952, 131] on div "フォロワーオーディエンス" at bounding box center [938, 137] width 69 height 24
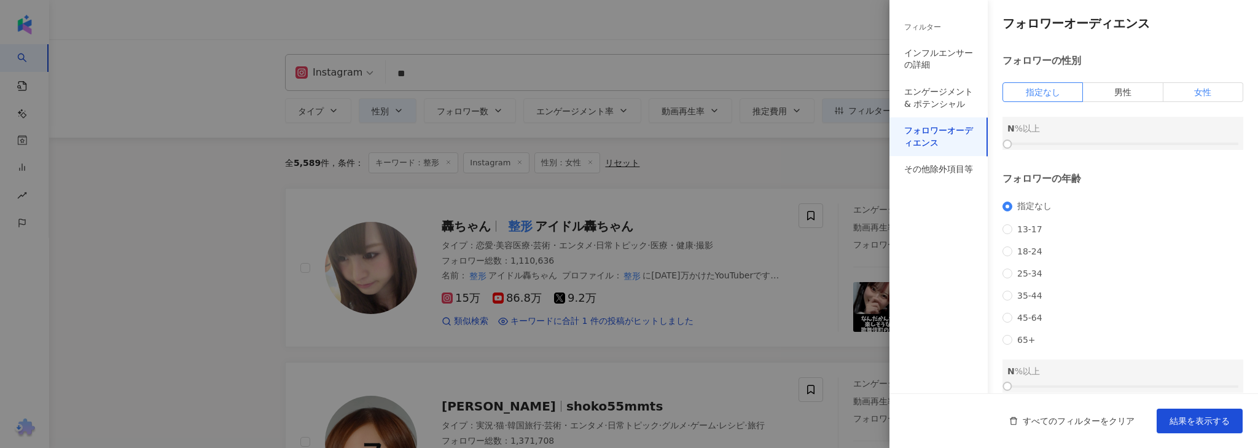
click at [1194, 95] on span "女性" at bounding box center [1202, 92] width 17 height 10
drag, startPoint x: 1025, startPoint y: 139, endPoint x: 1091, endPoint y: 147, distance: 66.8
click at [1120, 147] on div "女性 0 %以上" at bounding box center [1122, 133] width 241 height 33
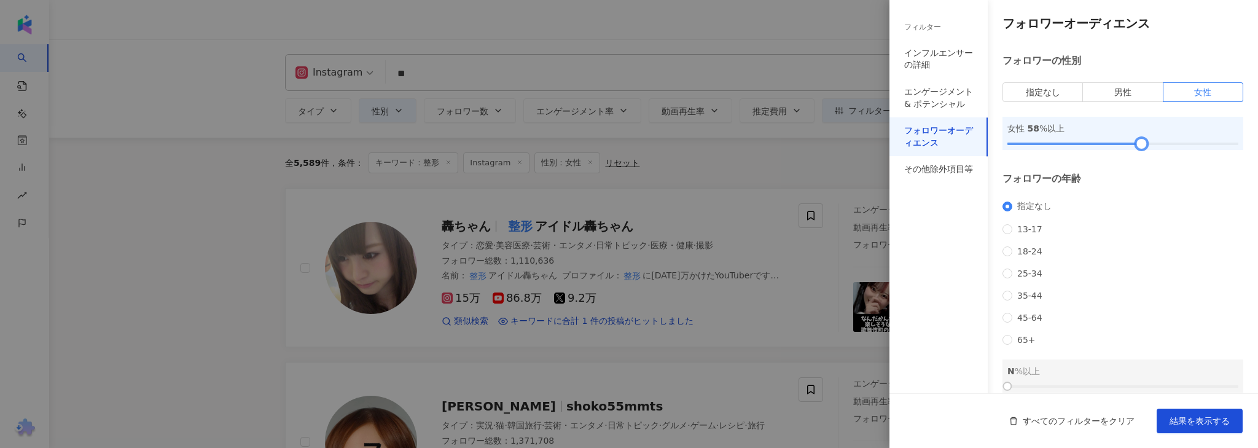
drag, startPoint x: 1009, startPoint y: 147, endPoint x: 1139, endPoint y: 147, distance: 130.2
click at [1139, 147] on div at bounding box center [1141, 144] width 7 height 7
drag, startPoint x: 1139, startPoint y: 143, endPoint x: 1120, endPoint y: 143, distance: 19.0
click at [1120, 143] on div at bounding box center [1120, 144] width 7 height 7
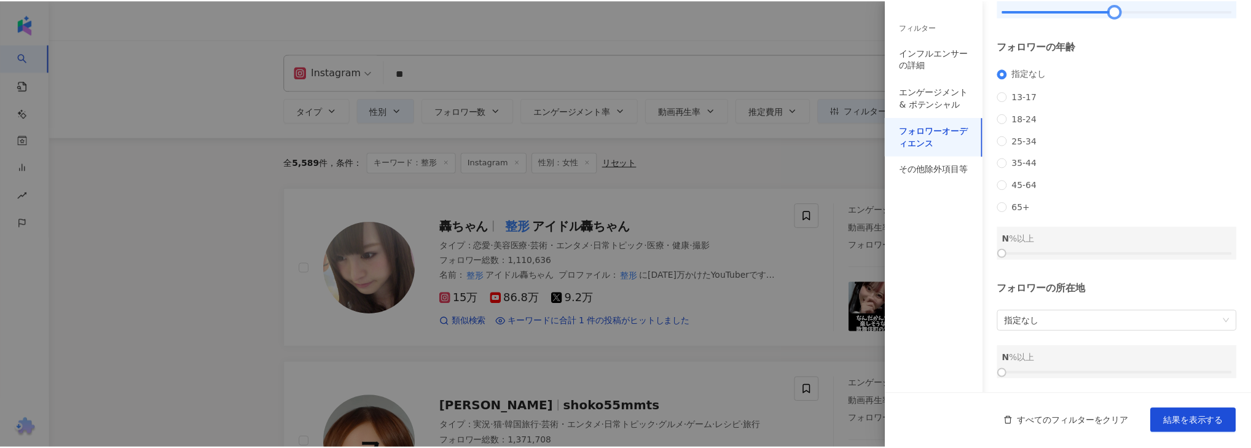
scroll to position [149, 0]
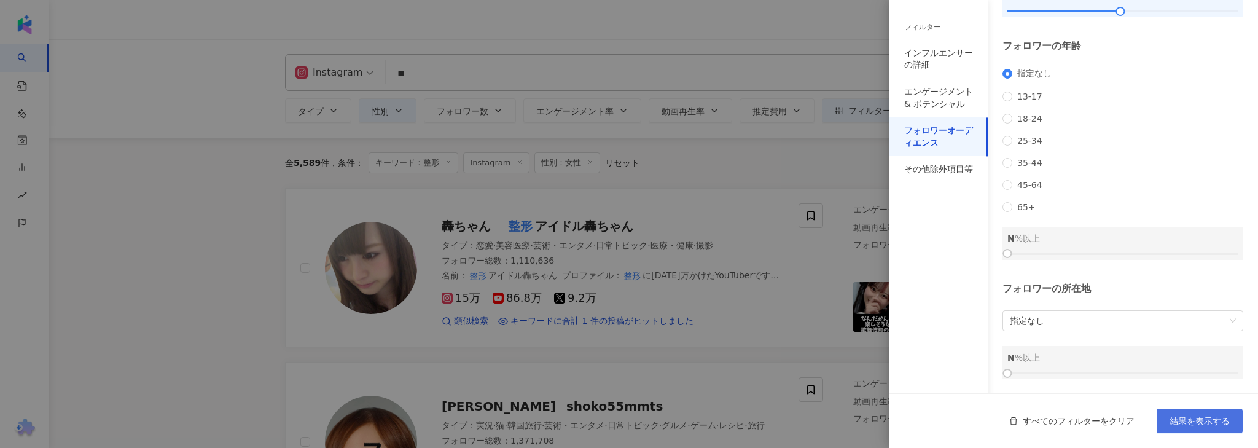
click at [1174, 418] on span "結果を表示する" at bounding box center [1200, 421] width 60 height 10
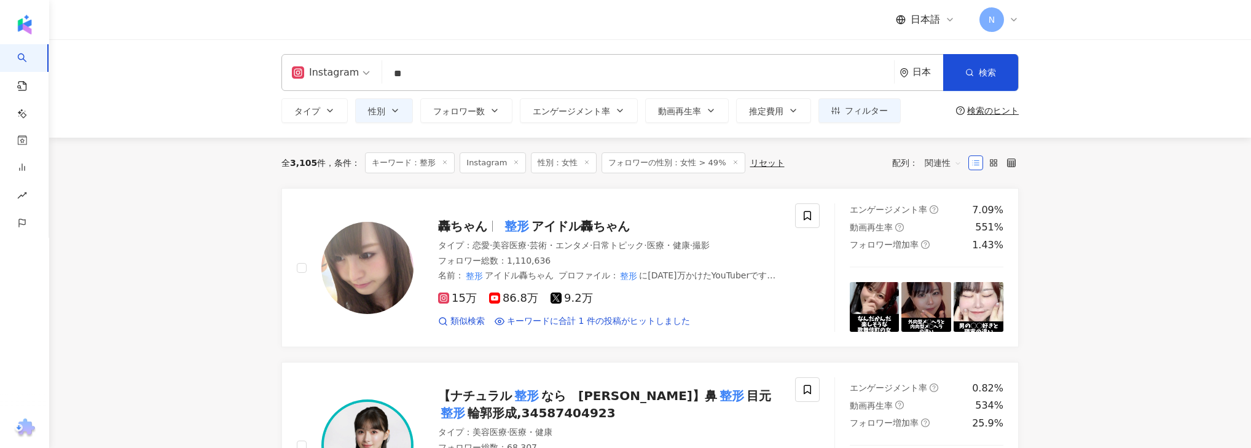
drag, startPoint x: 1004, startPoint y: 167, endPoint x: 966, endPoint y: 164, distance: 37.6
click at [1004, 167] on label at bounding box center [1011, 162] width 15 height 15
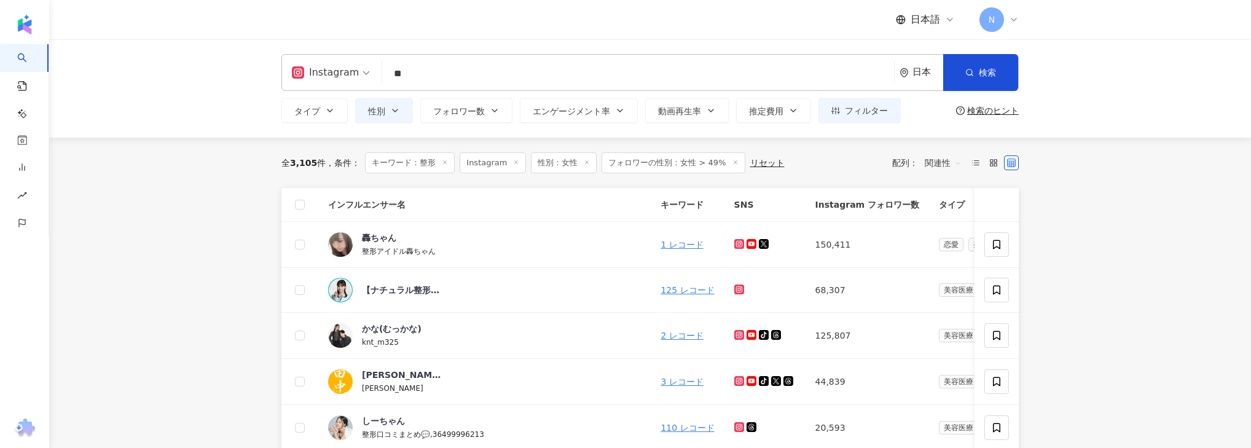
click at [967, 163] on div "関連性" at bounding box center [943, 163] width 50 height 20
click at [975, 164] on icon at bounding box center [975, 162] width 9 height 9
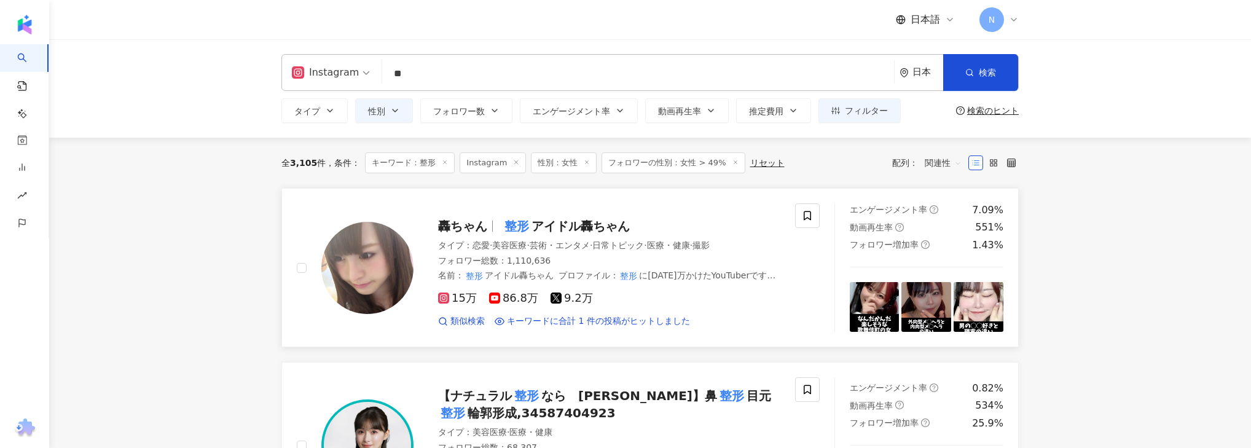
click at [494, 255] on div "フォロワー総数 ： 1,110,636" at bounding box center [609, 261] width 342 height 12
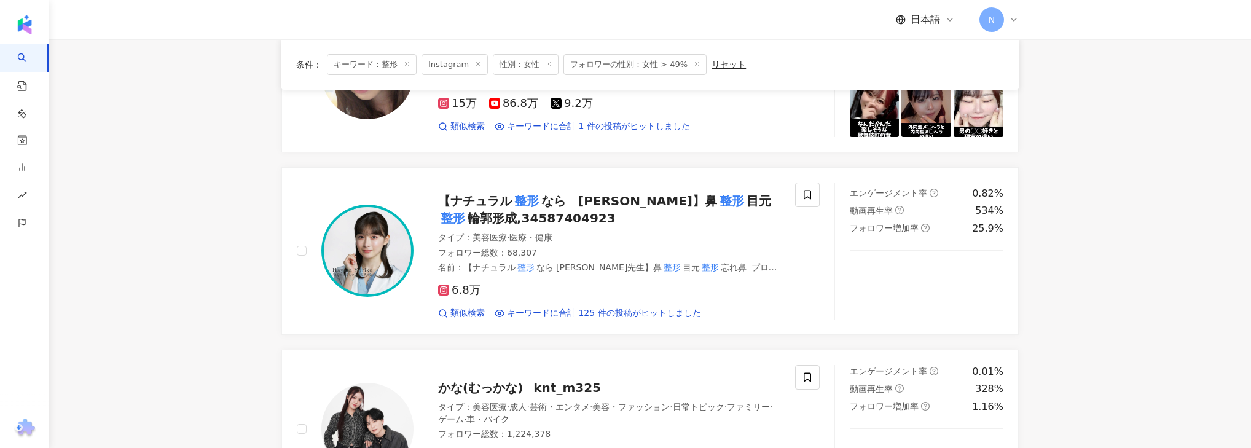
scroll to position [197, 0]
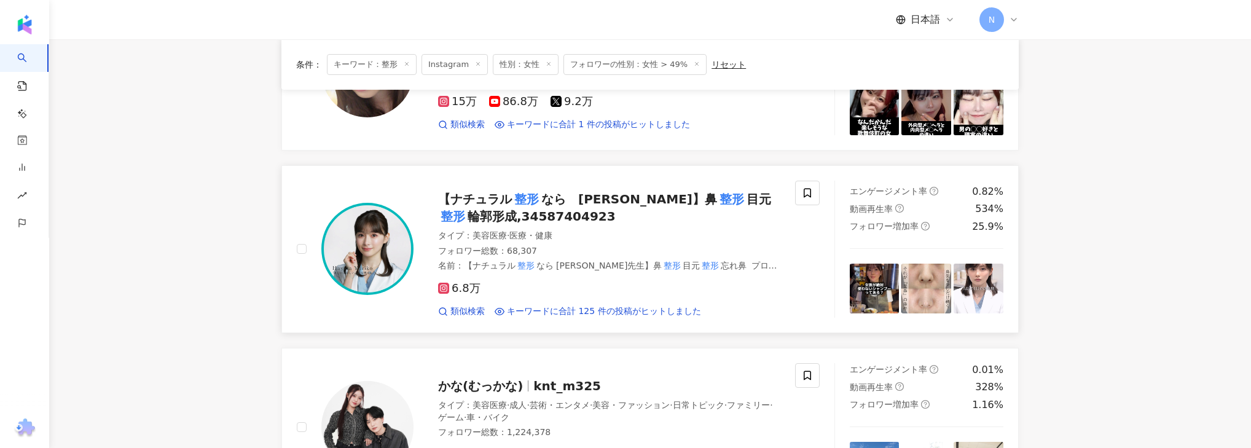
click at [627, 241] on div "タイプ ： 美容医療 · 医療・健康 フォロワー総数 ： 68,307 名前 ： 【ナチュラル 整形 なら ゆりこ先生】鼻 整形 目元 整形 忘れ鼻 プロファ…" at bounding box center [609, 251] width 342 height 42
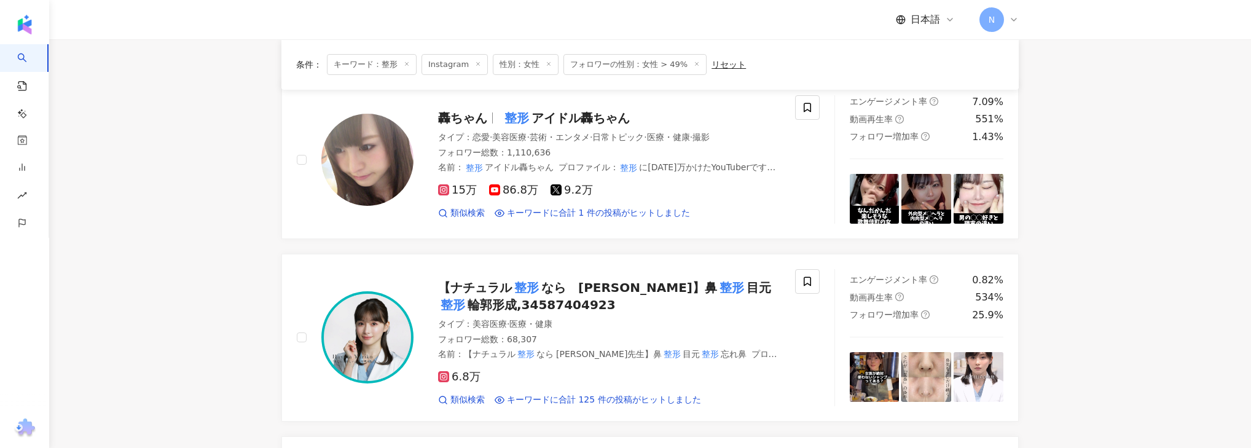
scroll to position [0, 0]
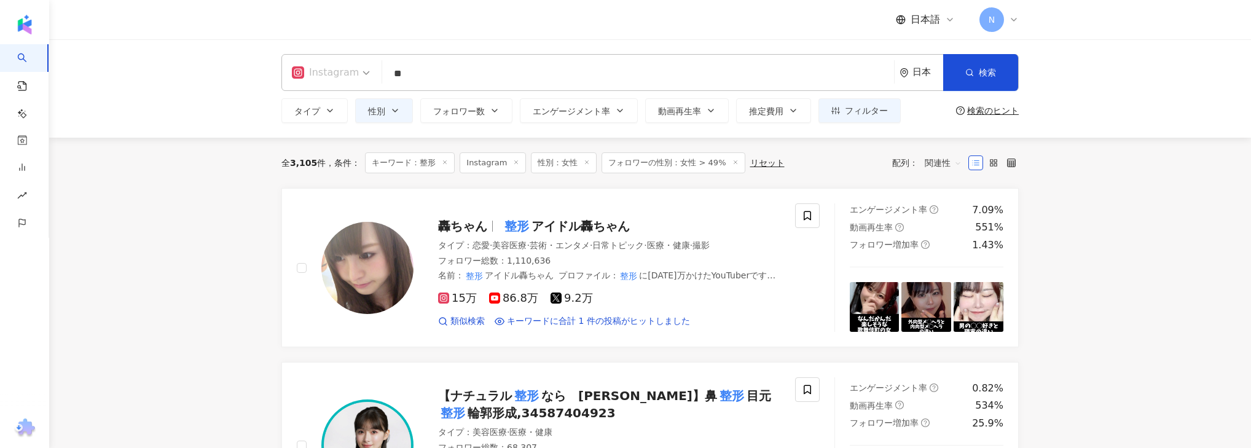
click at [330, 68] on div "Instagram" at bounding box center [325, 73] width 67 height 20
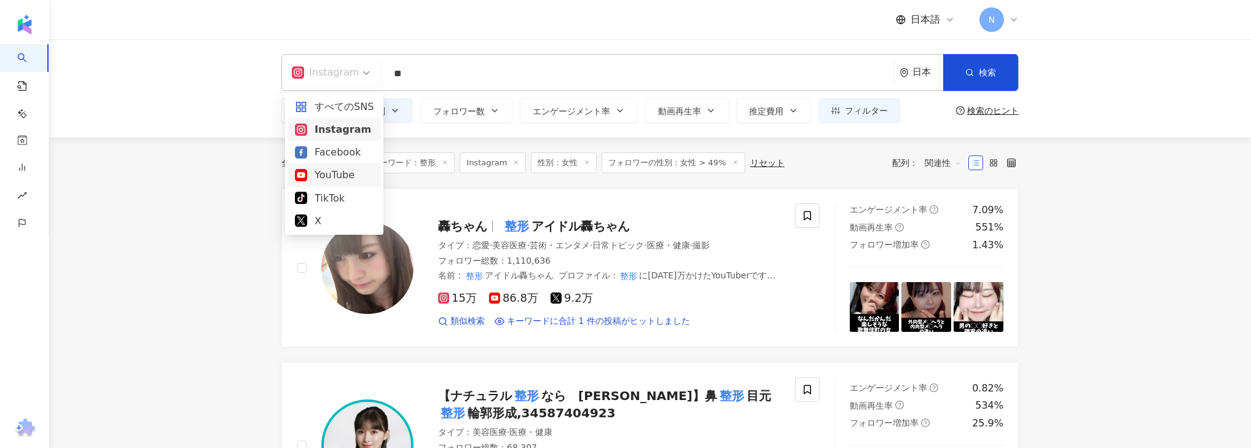
click at [330, 176] on div "YouTube" at bounding box center [334, 174] width 79 height 15
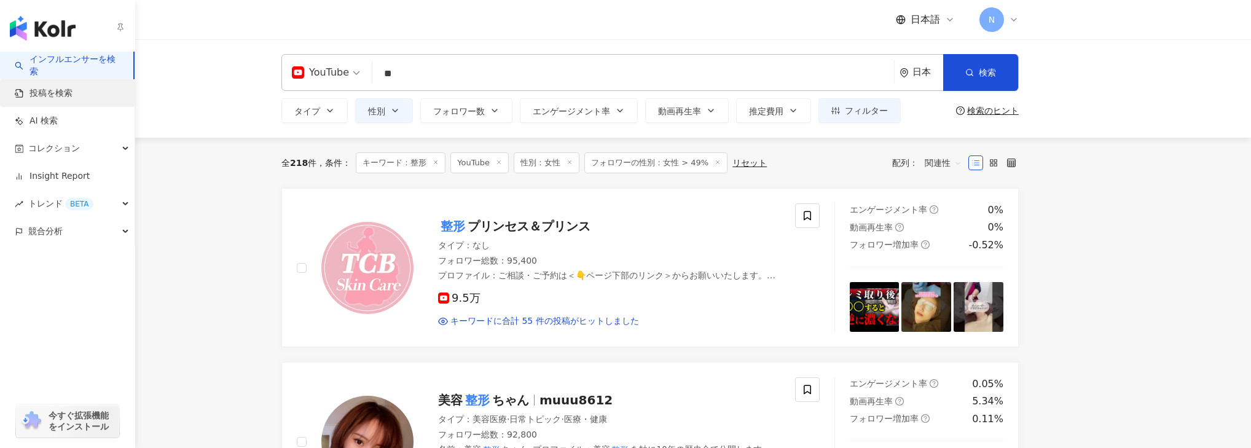
click at [72, 95] on link "投稿を検索" at bounding box center [44, 93] width 58 height 12
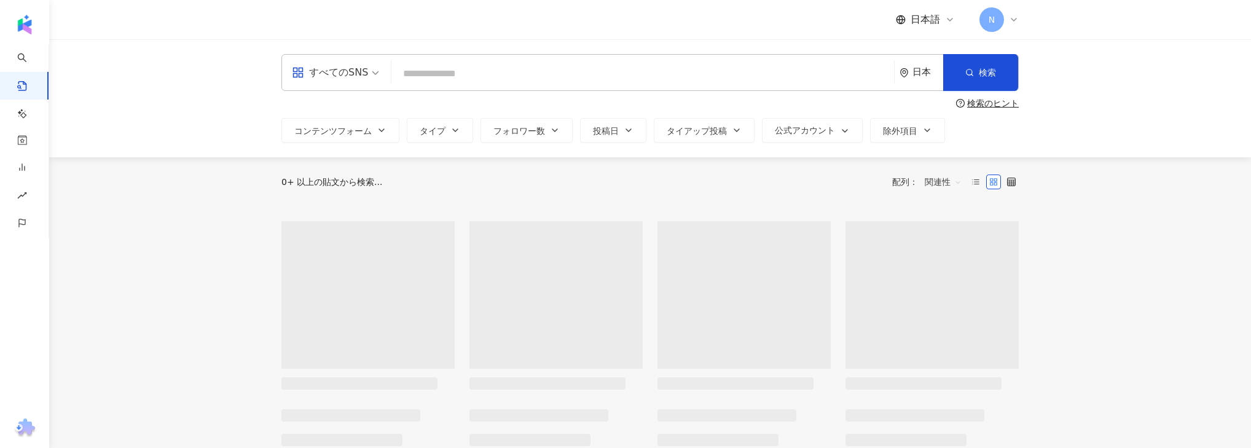
click at [323, 81] on div "すべてのSNS" at bounding box center [330, 73] width 76 height 20
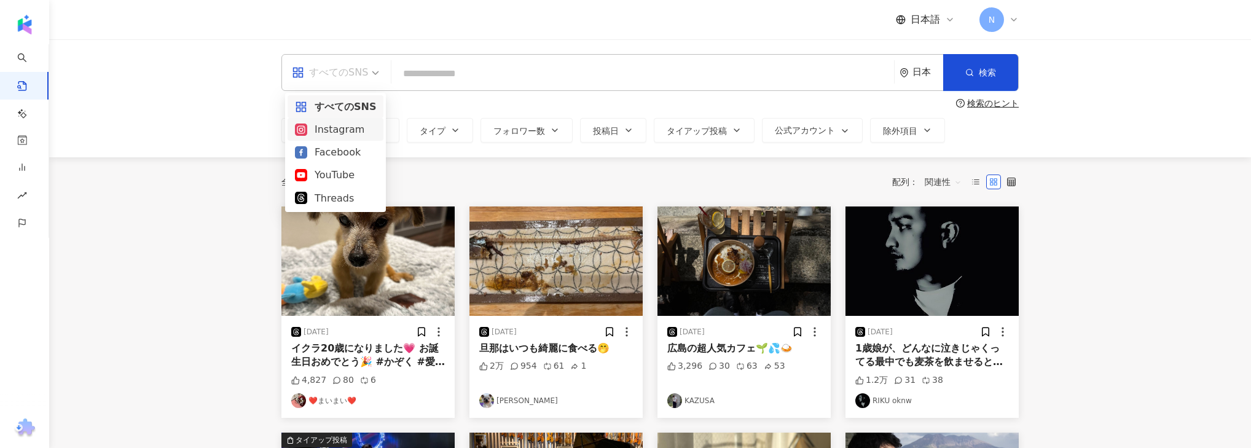
click at [327, 128] on div "Instagram" at bounding box center [335, 129] width 81 height 15
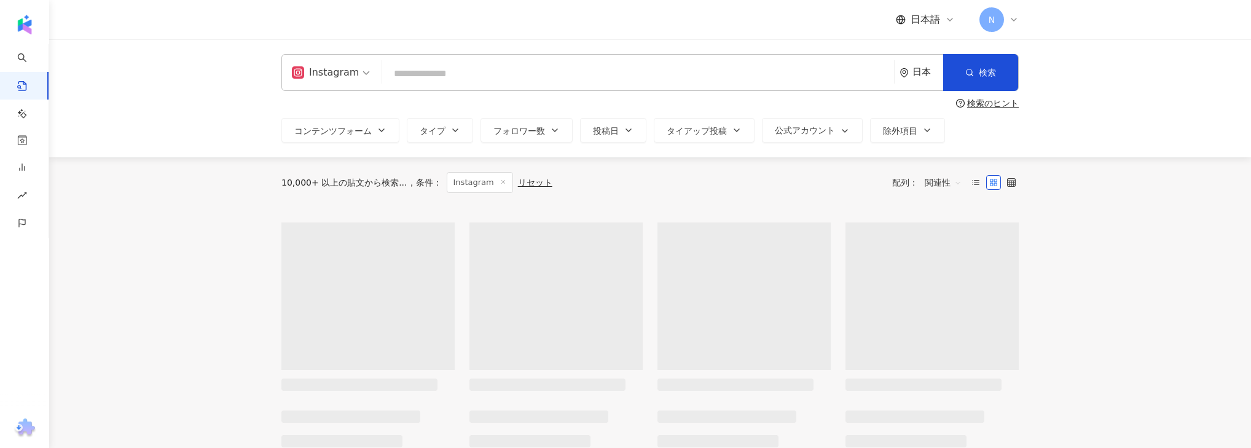
click at [478, 71] on input "search" at bounding box center [638, 73] width 502 height 26
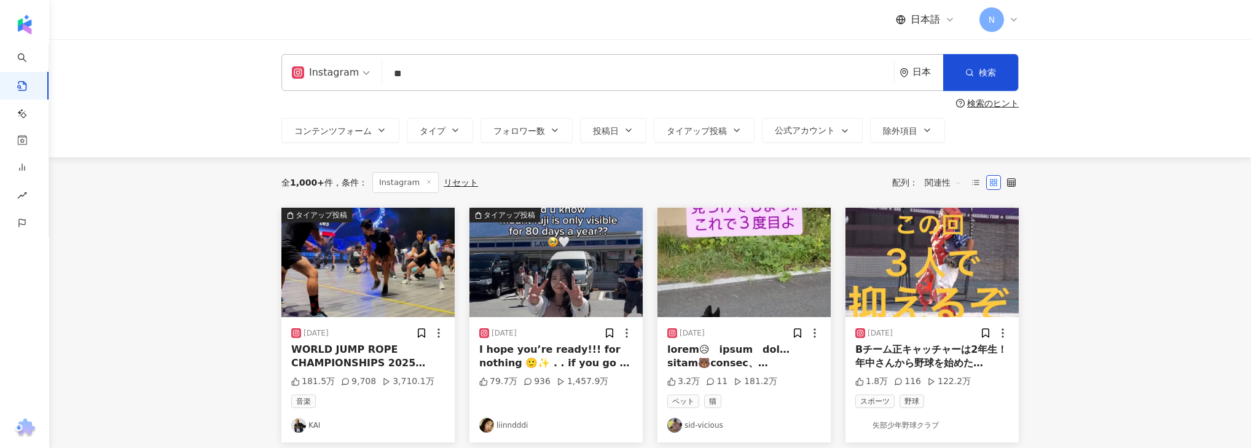
type input "*"
type input "****"
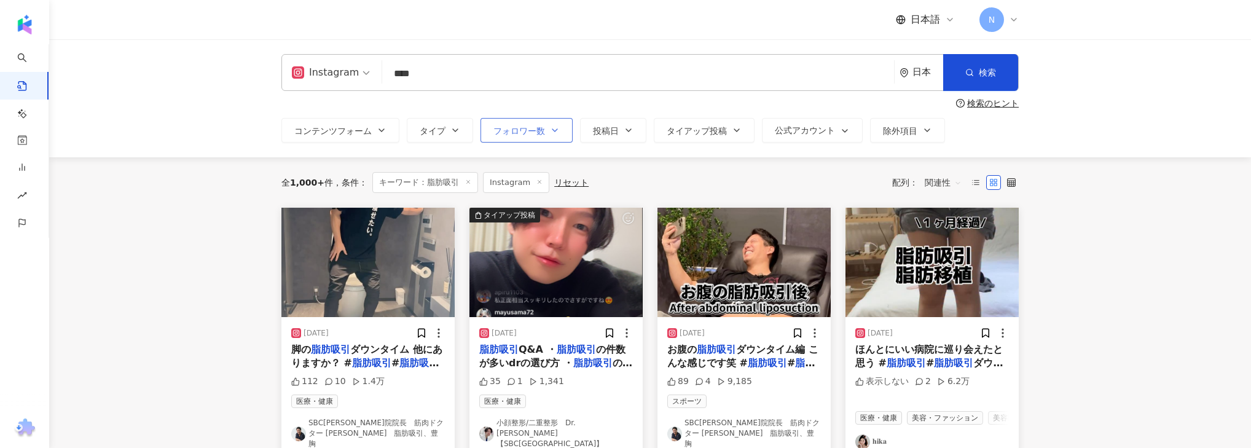
click at [532, 133] on span "フォロワー数" at bounding box center [519, 131] width 52 height 10
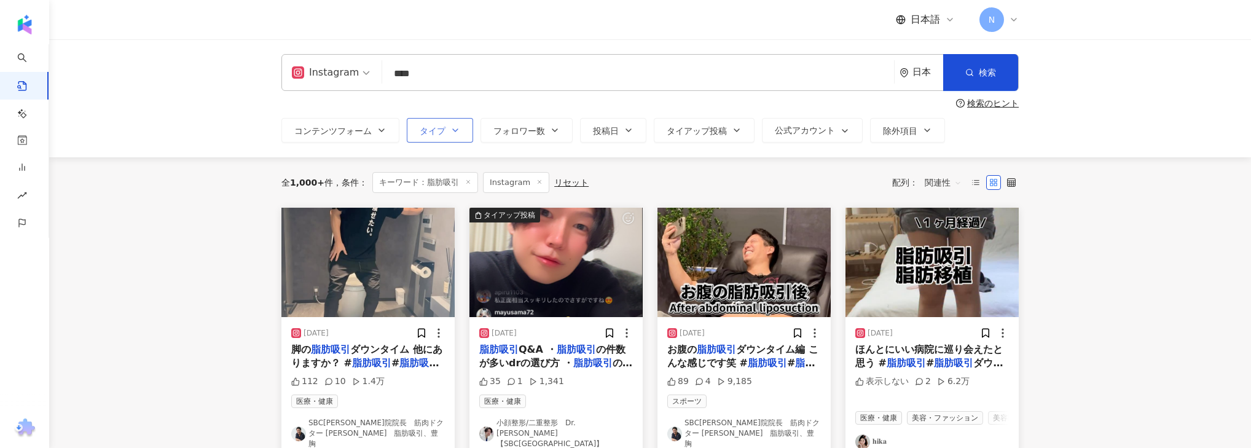
click at [414, 130] on button "タイプ" at bounding box center [440, 130] width 66 height 25
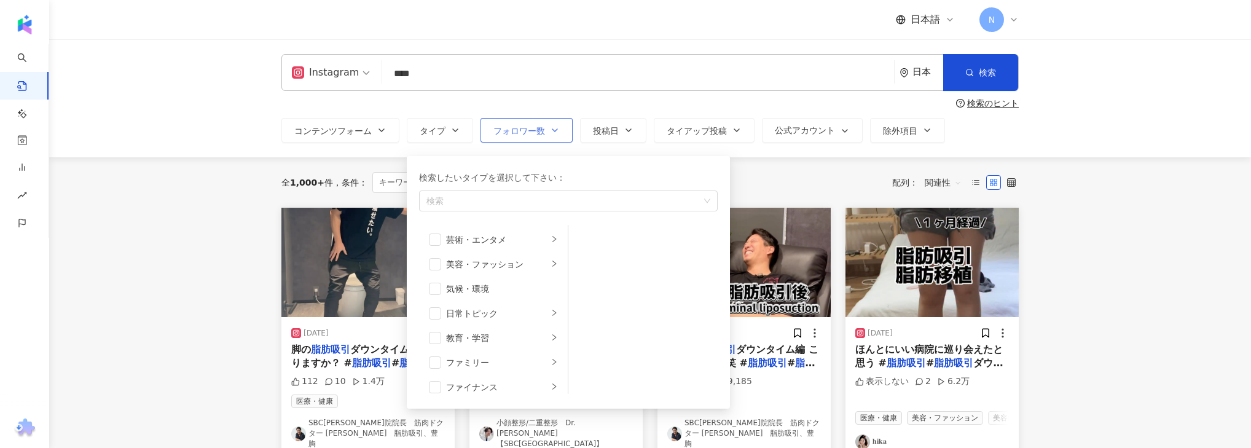
click at [530, 132] on span "フォロワー数" at bounding box center [519, 131] width 52 height 10
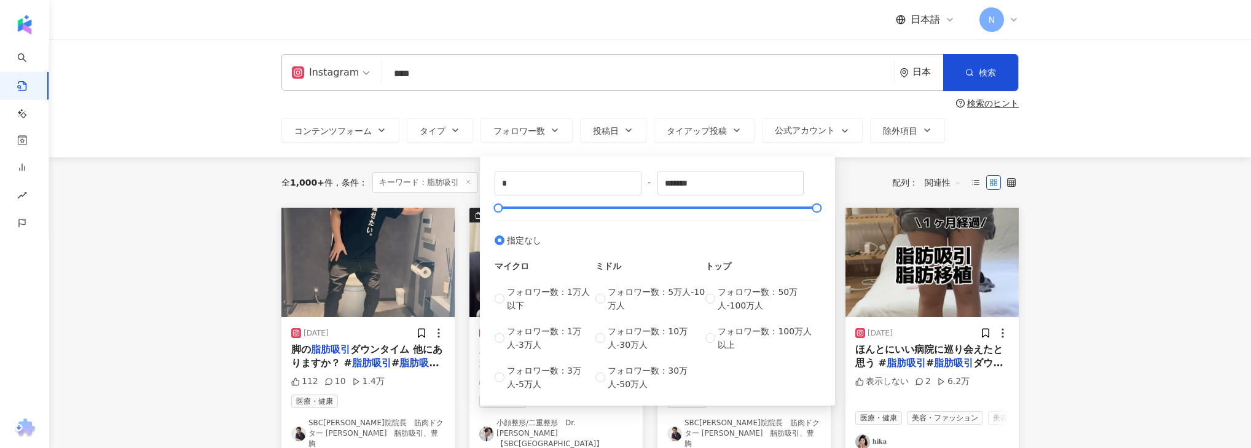
click at [646, 130] on div "コンテンツフォーム タイプ フォロワー数 投稿日 タイアップ投稿 公式アカウント 除外項目 * - ******* 指定なし マイクロ フォロワー数：1万人以…" at bounding box center [649, 130] width 737 height 25
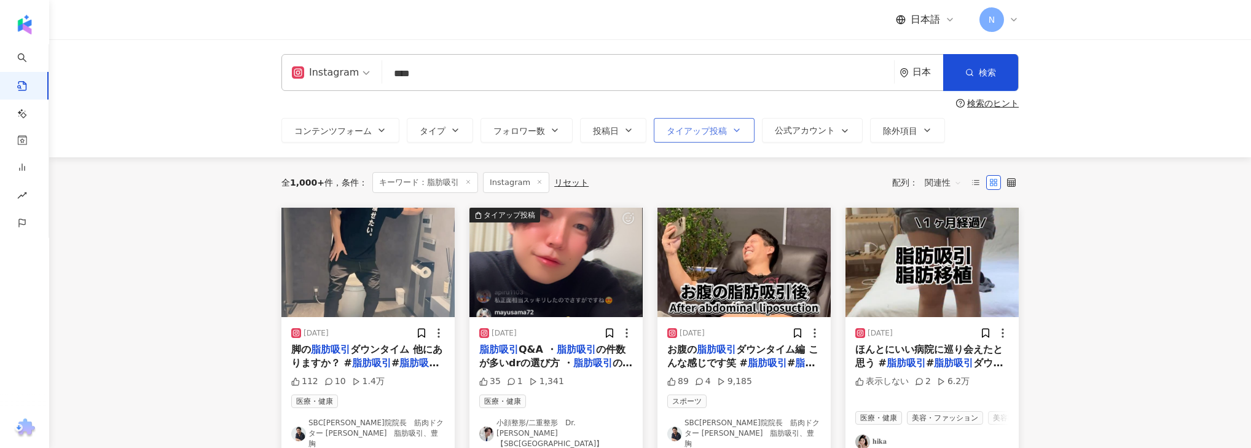
click at [692, 133] on span "タイアップ投稿" at bounding box center [696, 131] width 60 height 10
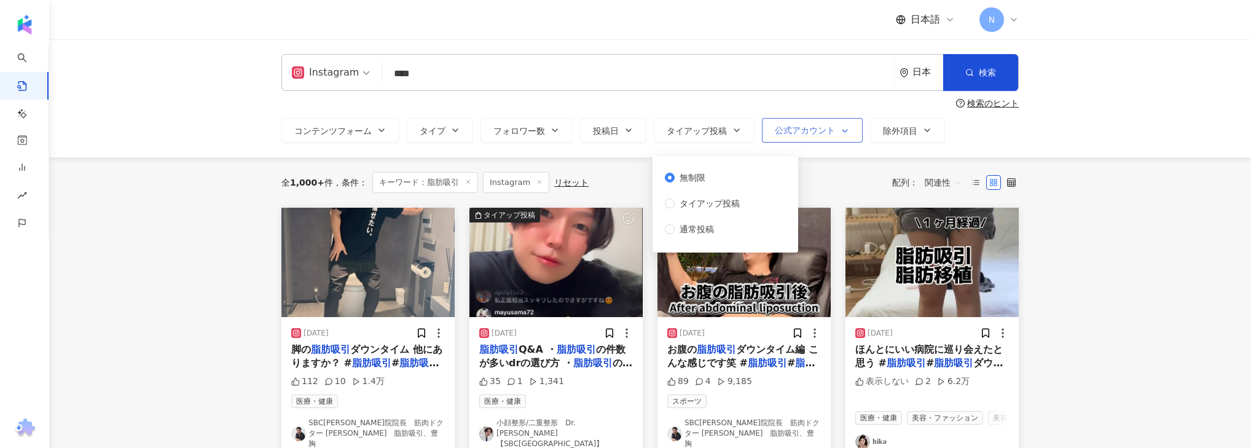
click at [797, 134] on span "公式アカウント" at bounding box center [805, 130] width 60 height 10
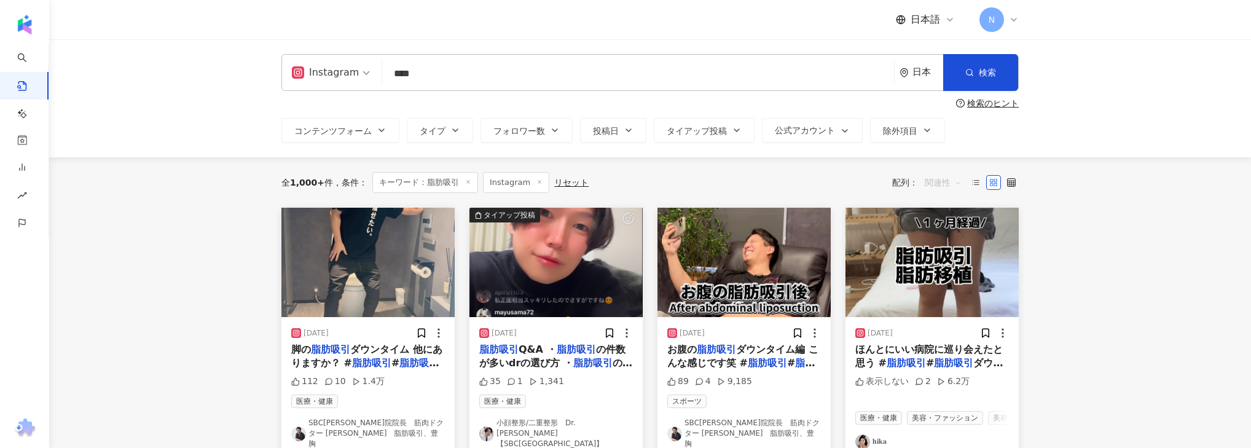
click at [951, 179] on span "関連性" at bounding box center [942, 183] width 37 height 20
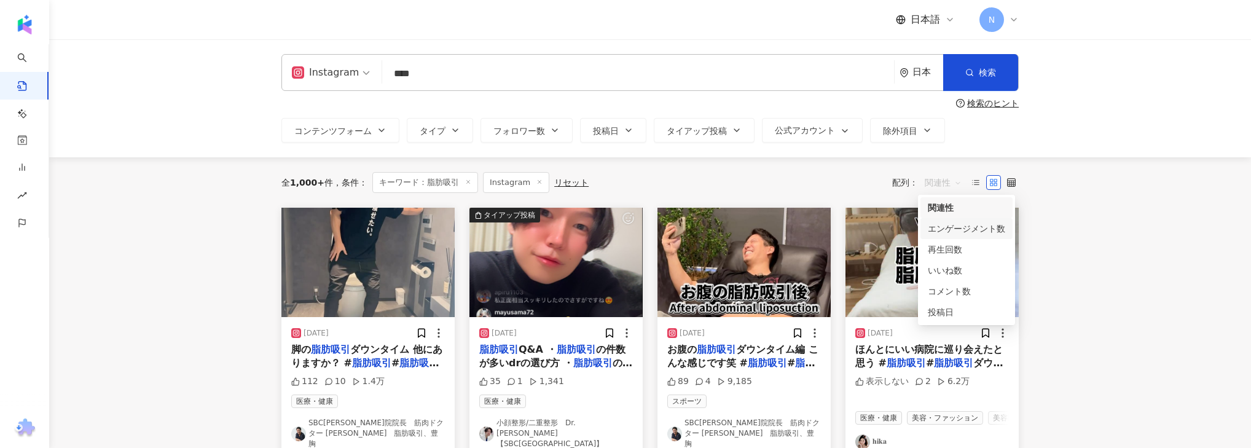
click at [942, 227] on div "エンゲージメント数" at bounding box center [966, 229] width 77 height 14
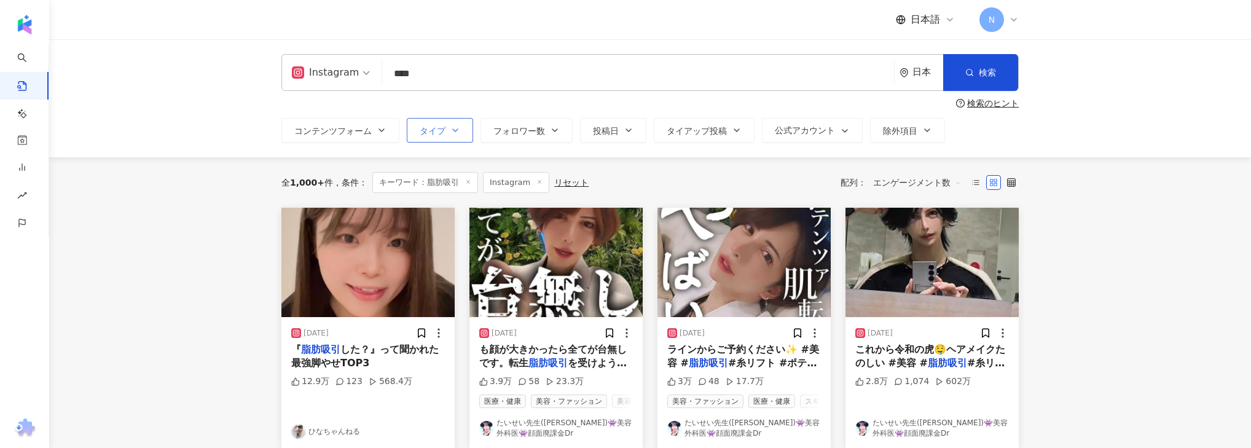
click at [428, 137] on button "タイプ" at bounding box center [440, 130] width 66 height 25
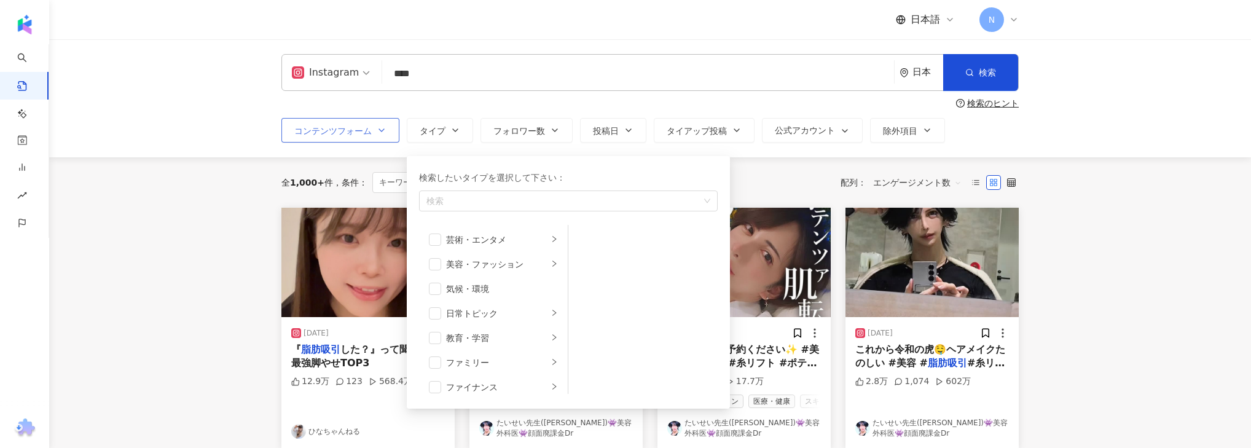
click at [359, 132] on span "コンテンツフォーム" at bounding box center [332, 131] width 77 height 10
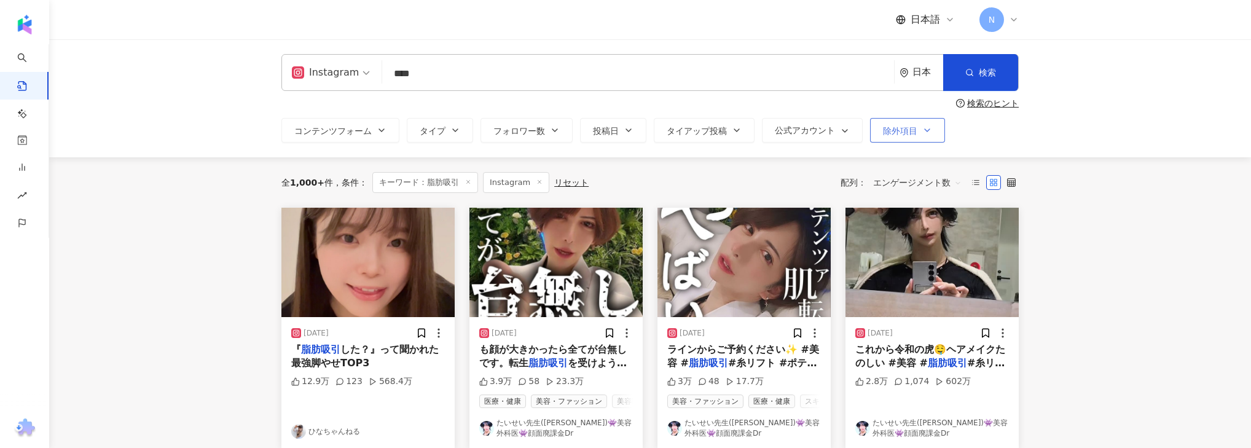
click at [905, 130] on span "除外項目" at bounding box center [900, 131] width 34 height 10
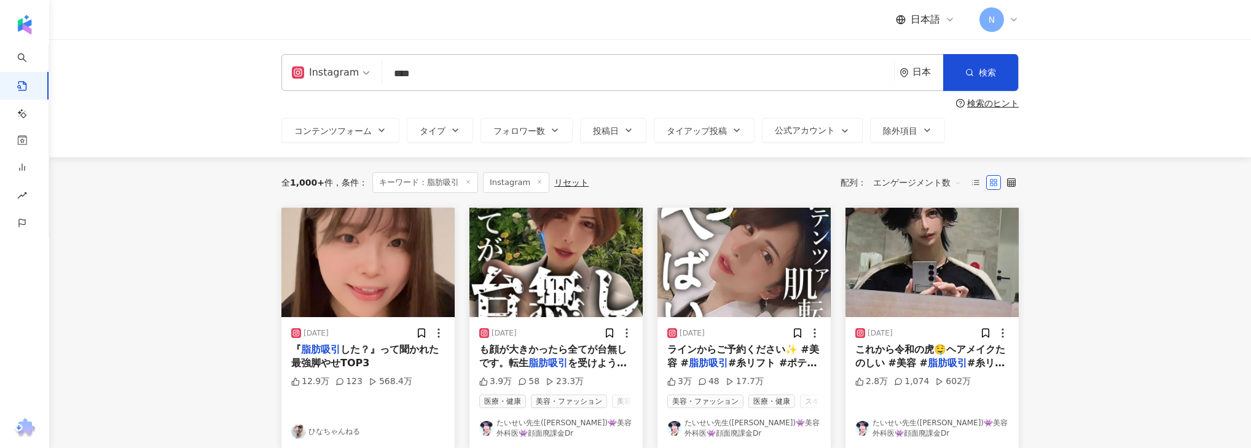
click at [990, 98] on div "検索のヒント" at bounding box center [993, 103] width 52 height 10
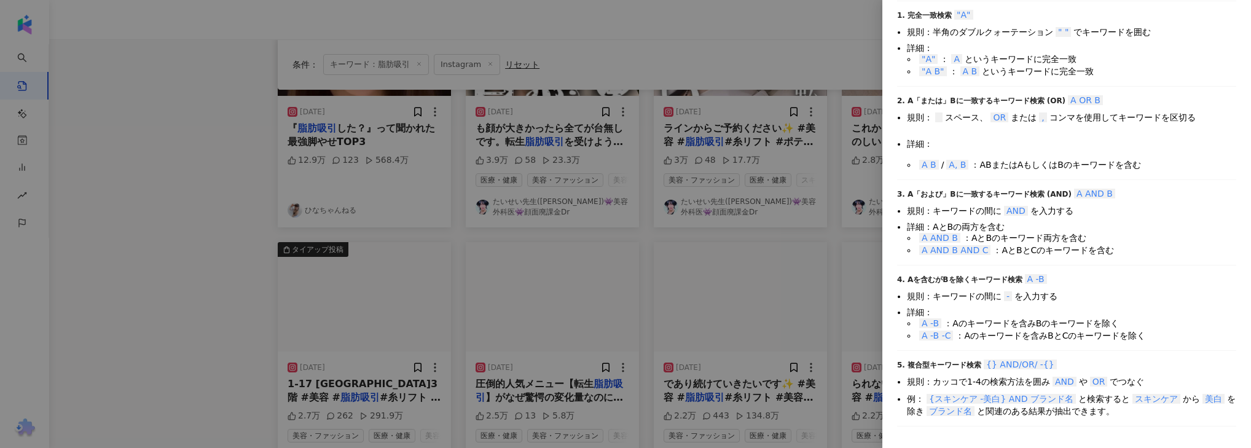
scroll to position [246, 0]
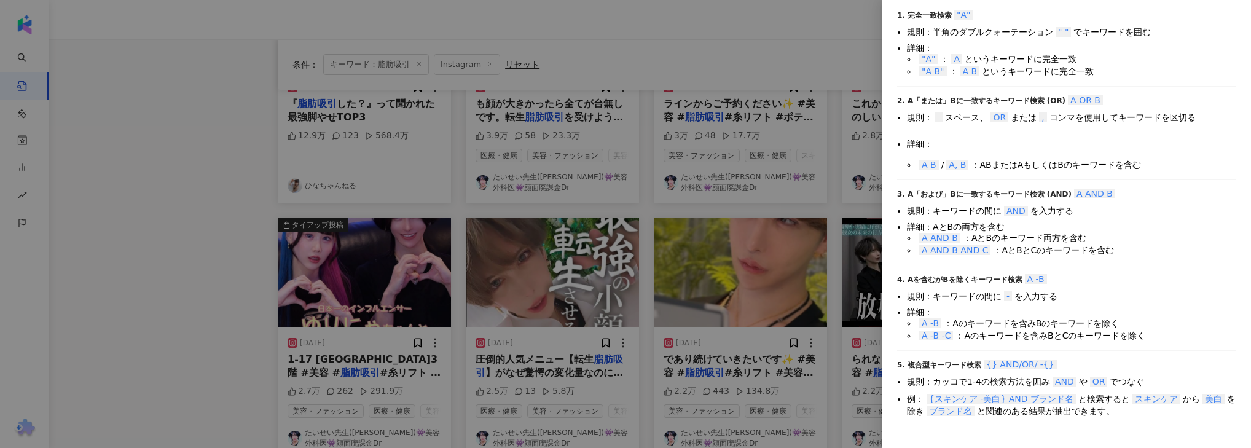
click at [799, 292] on div at bounding box center [625, 224] width 1251 height 448
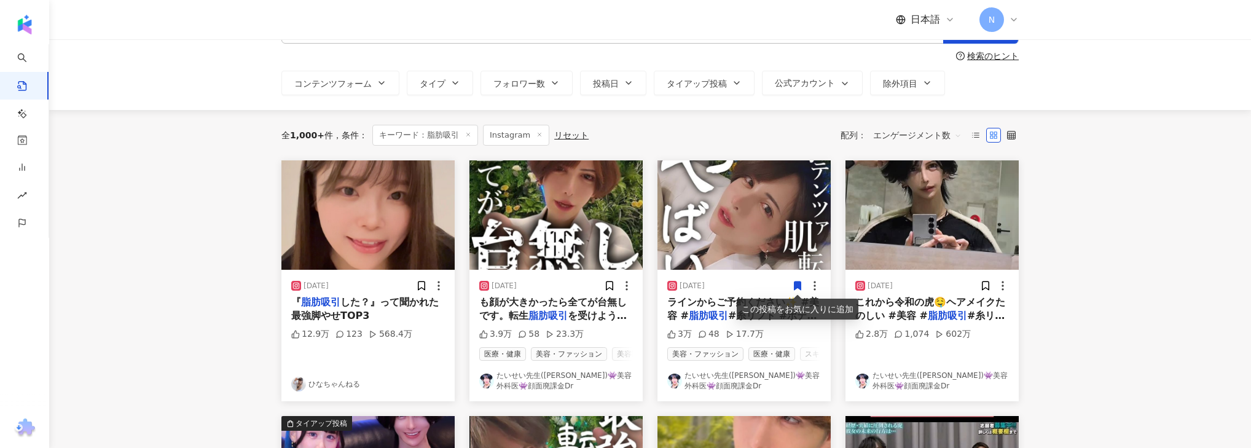
scroll to position [49, 0]
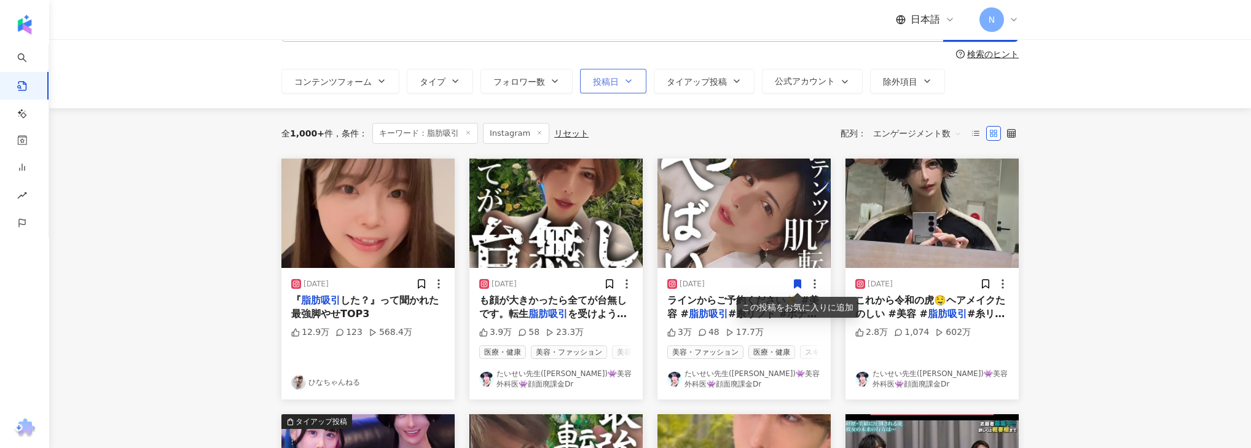
click at [617, 86] on span "投稿日" at bounding box center [606, 82] width 26 height 10
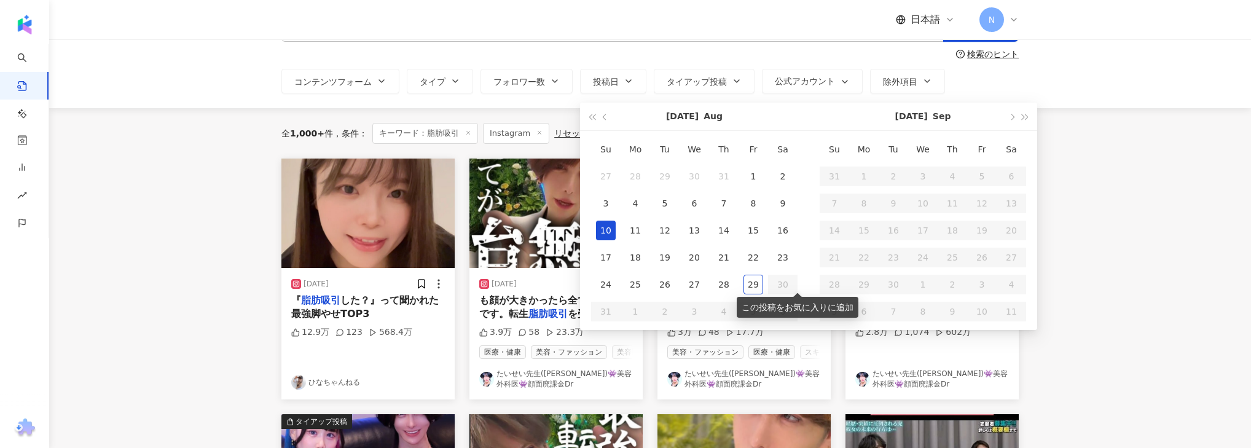
type input "**********"
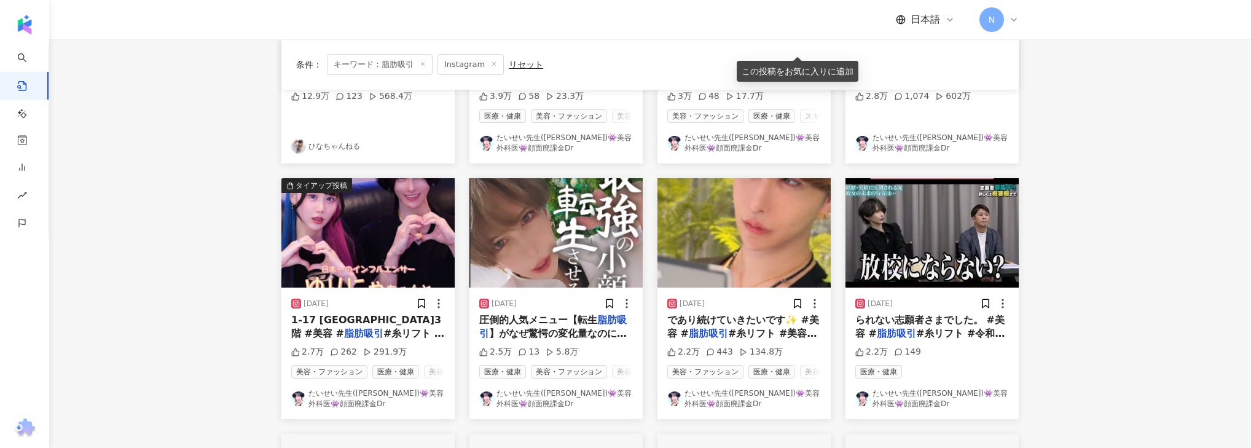
scroll to position [0, 0]
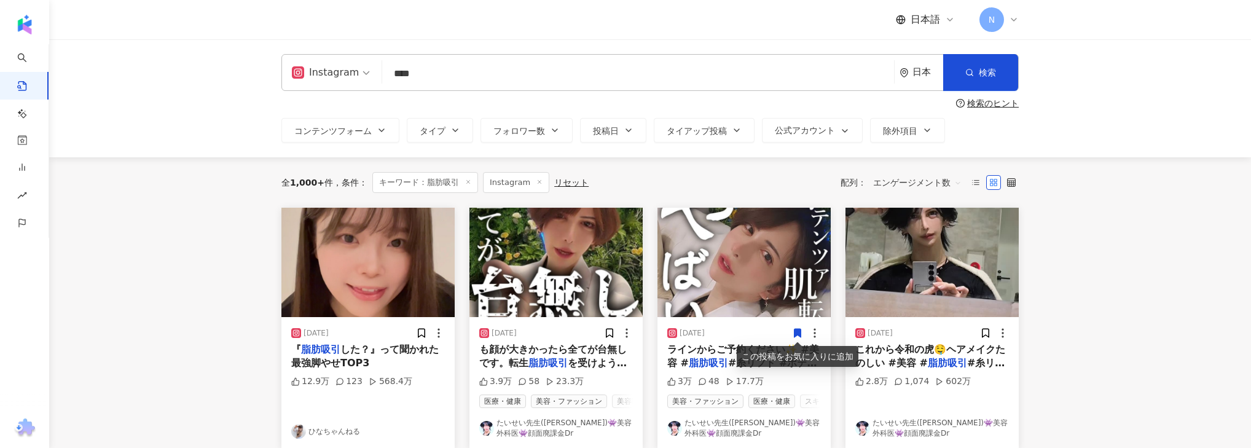
drag, startPoint x: 472, startPoint y: 72, endPoint x: 377, endPoint y: 74, distance: 94.6
click at [377, 74] on div "Instagram 脂肪吸引 **** 日本 検索" at bounding box center [649, 72] width 737 height 37
paste input "****"
type input "********"
click at [986, 79] on button "検索" at bounding box center [980, 72] width 75 height 37
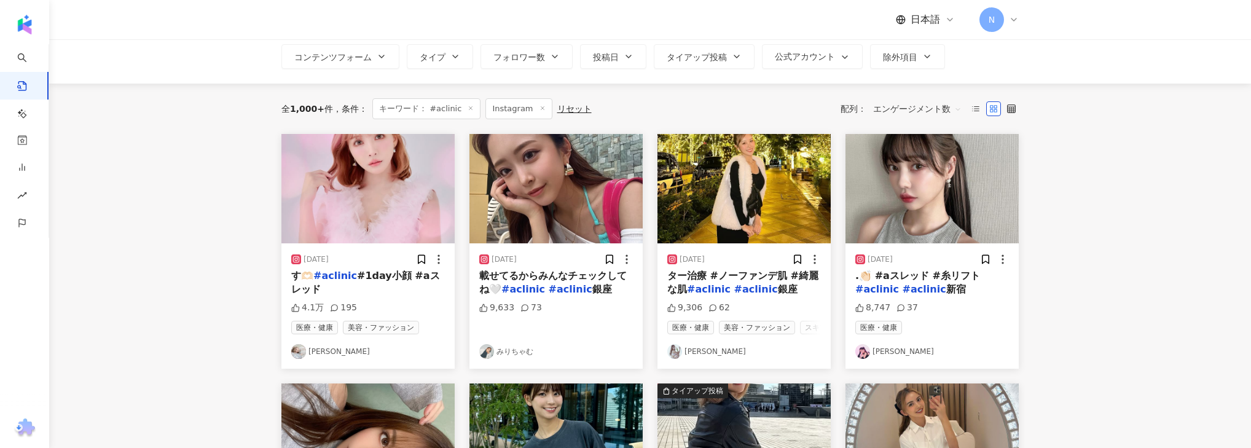
scroll to position [49, 0]
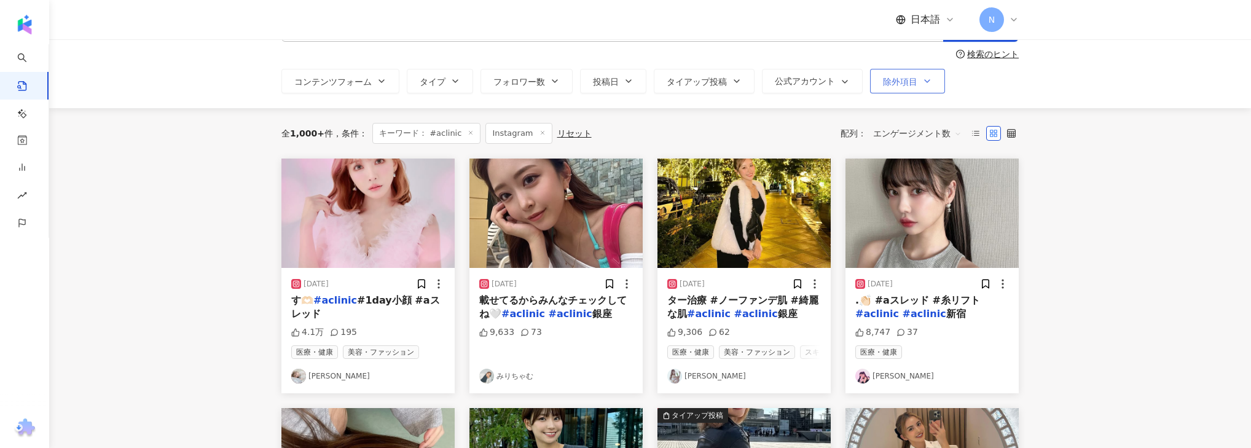
click at [915, 86] on button "除外項目" at bounding box center [907, 81] width 75 height 25
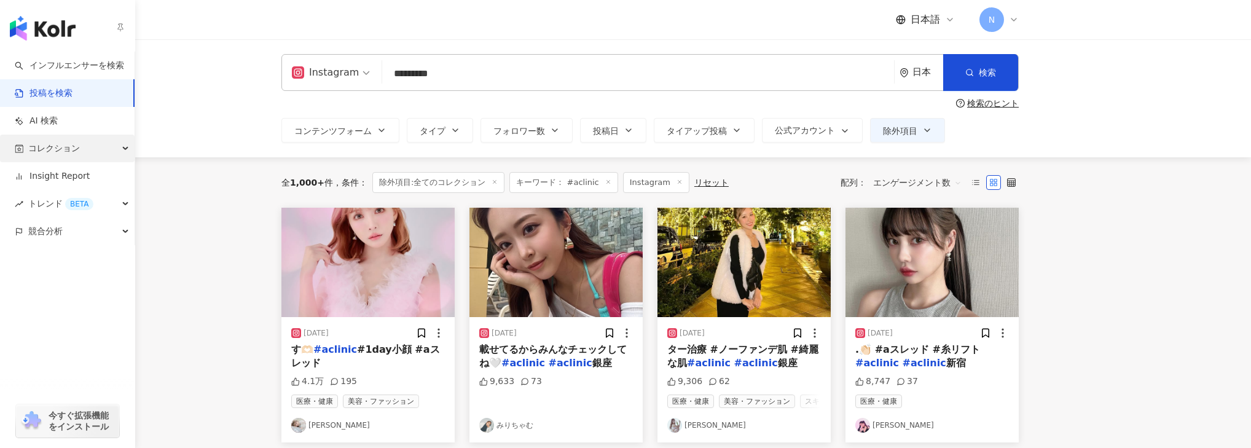
click at [113, 148] on div "コレクション" at bounding box center [67, 149] width 135 height 28
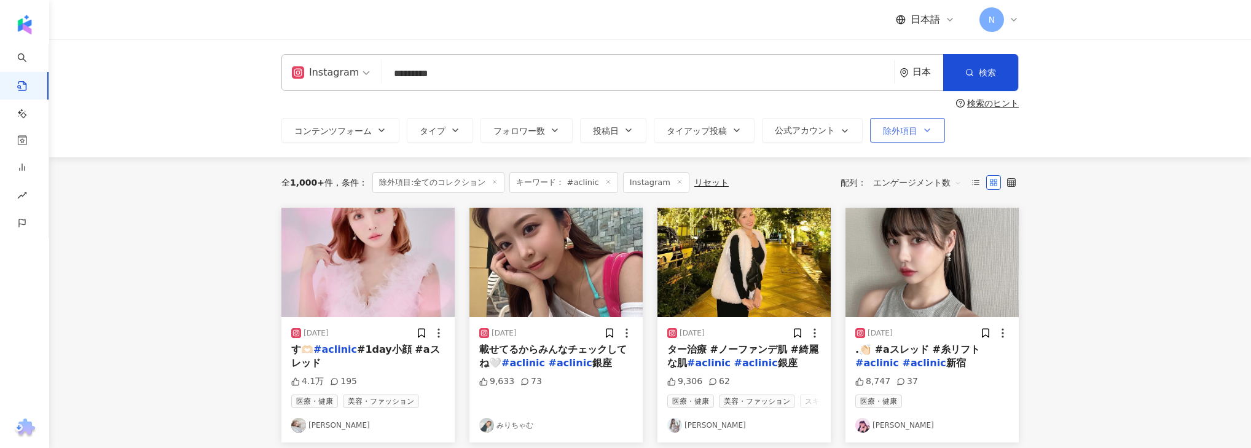
click at [914, 122] on button "除外項目" at bounding box center [907, 130] width 75 height 25
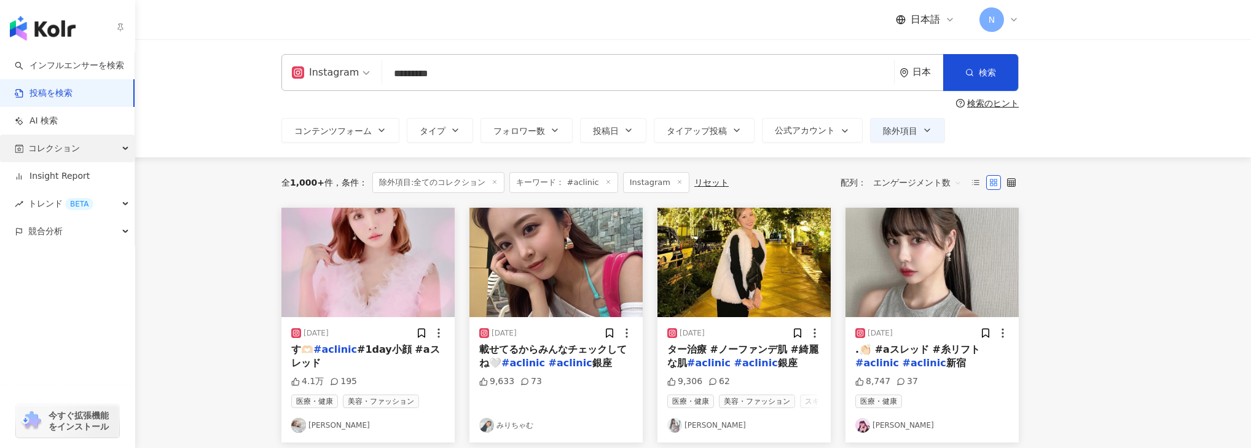
click at [49, 152] on span "コレクション" at bounding box center [54, 149] width 52 height 28
click at [72, 23] on img "button" at bounding box center [43, 28] width 66 height 25
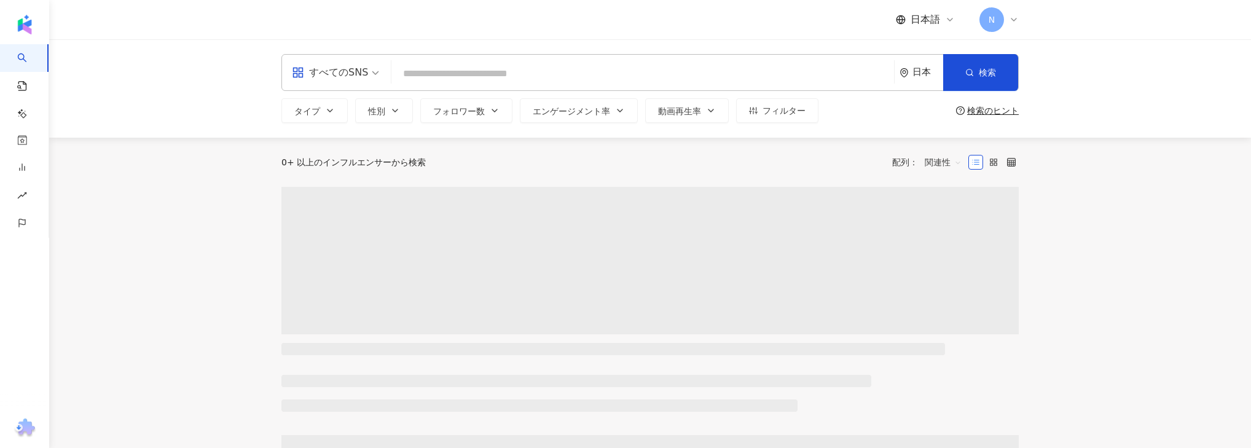
click at [192, 97] on div "すべてのSNS 日本 検索 タイプ 性別 フォロワー数 エンゲージメント率 動画再生率 フィルター 検索のヒント" at bounding box center [650, 88] width 1202 height 98
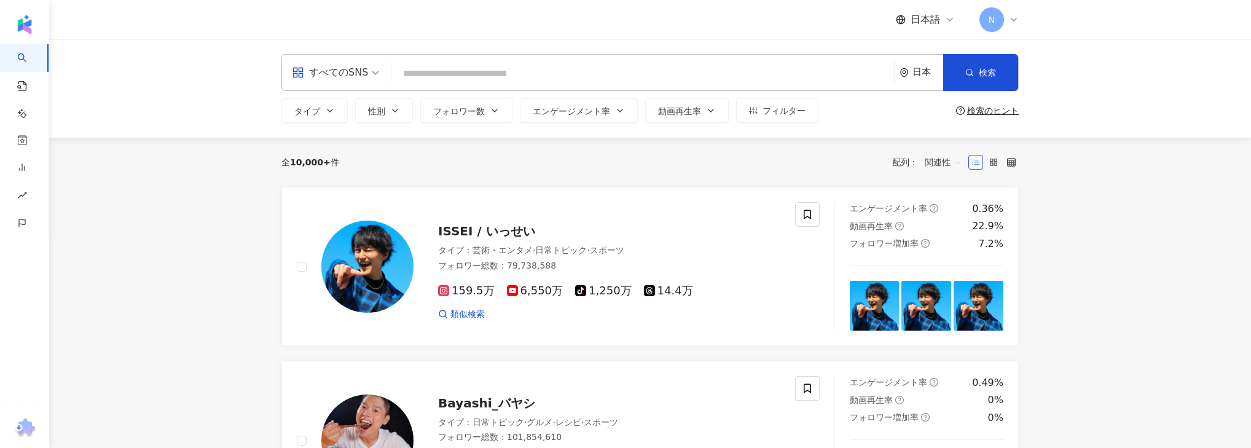
click at [1004, 15] on div "N" at bounding box center [998, 19] width 39 height 25
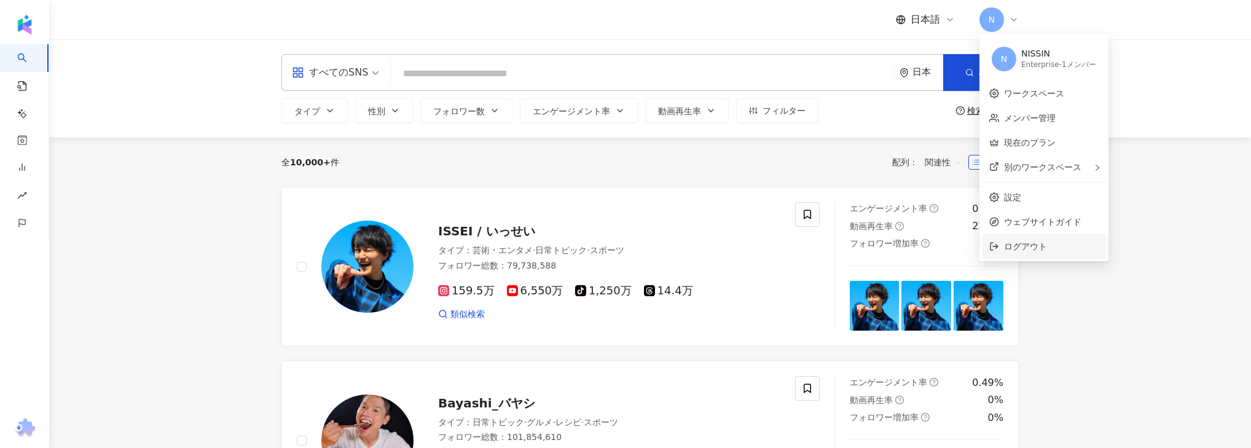
click at [1007, 246] on span "ログアウト" at bounding box center [1025, 246] width 43 height 10
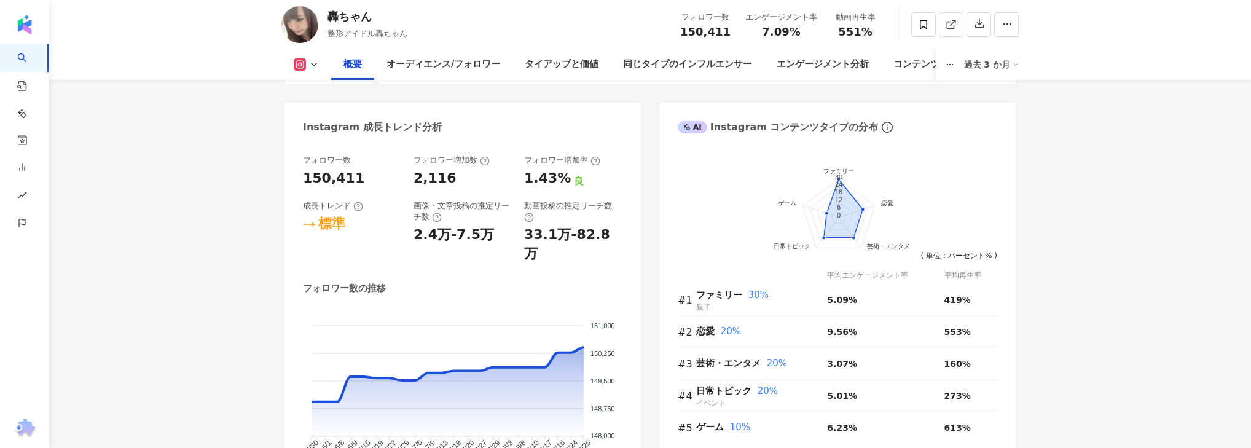
scroll to position [688, 0]
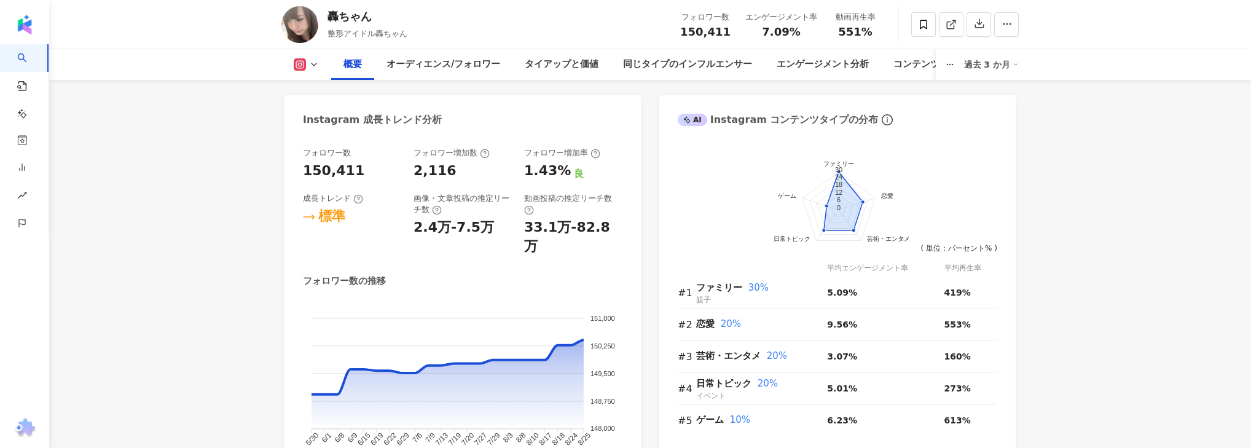
click at [998, 66] on div "過去 3 か月" at bounding box center [991, 65] width 55 height 20
click at [999, 117] on link "過去 6 か月" at bounding box center [998, 116] width 45 height 14
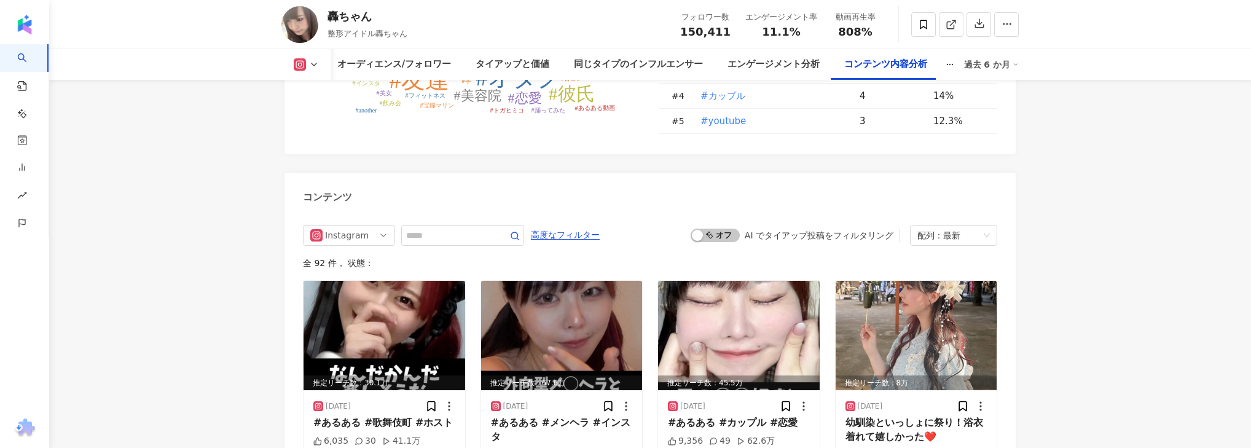
scroll to position [3784, 0]
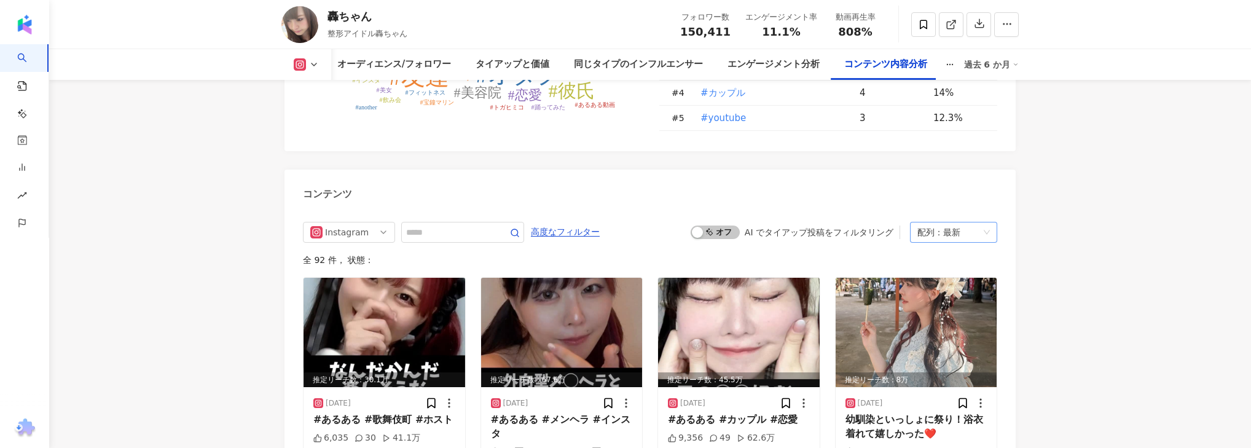
click at [947, 222] on div "配列：最新" at bounding box center [947, 232] width 61 height 20
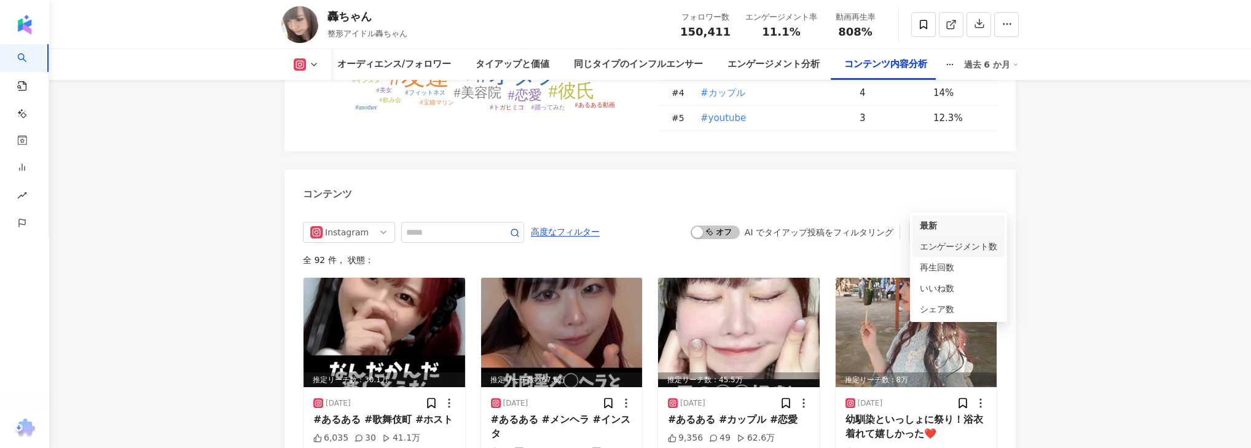
click at [948, 248] on div "エンゲージメント数" at bounding box center [958, 247] width 77 height 14
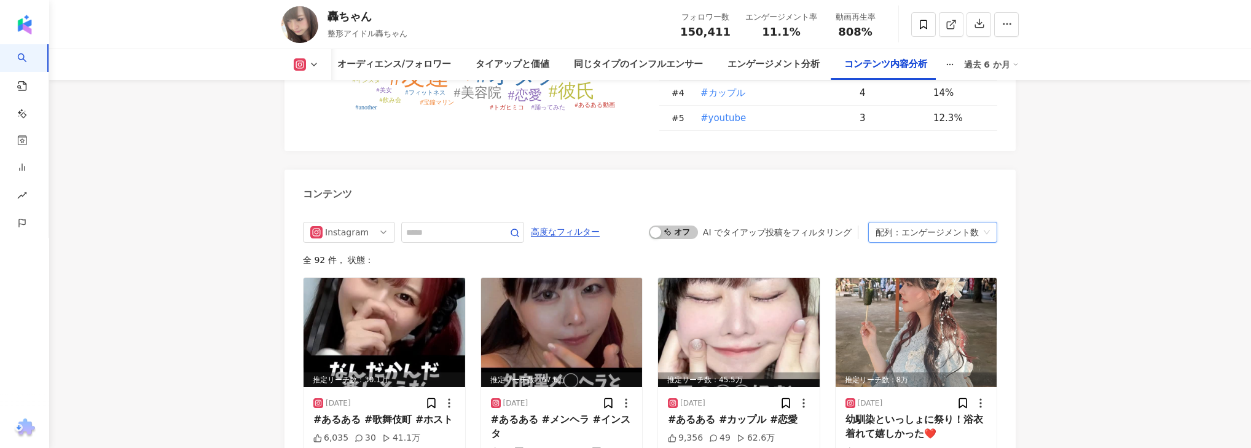
scroll to position [3840, 0]
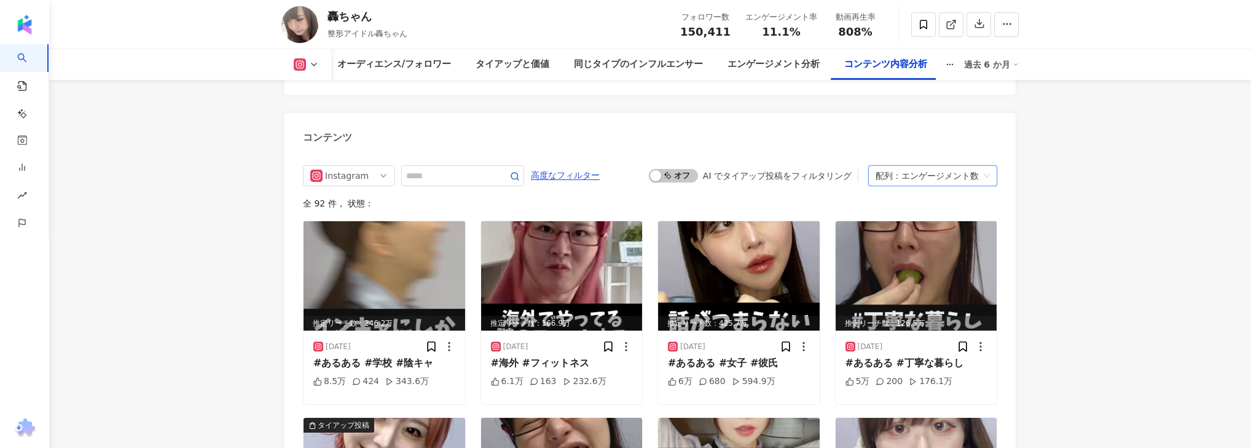
click at [405, 231] on img at bounding box center [384, 275] width 162 height 109
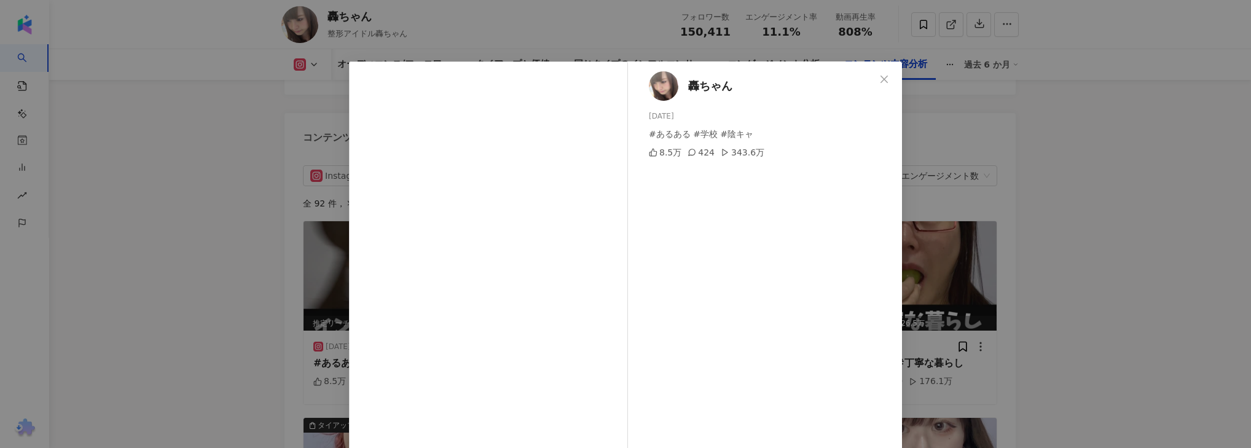
click at [195, 272] on div "轟ちゃん 2024/11/13 #あるある #学校 #陰キャ 8.5万 424 343.6万 元の投稿を表示" at bounding box center [625, 224] width 1251 height 448
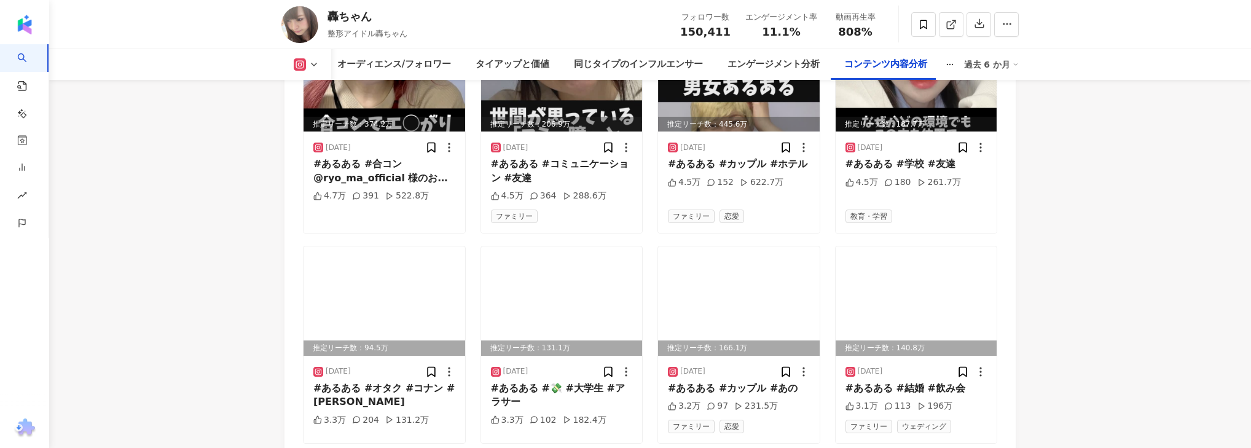
scroll to position [4393, 0]
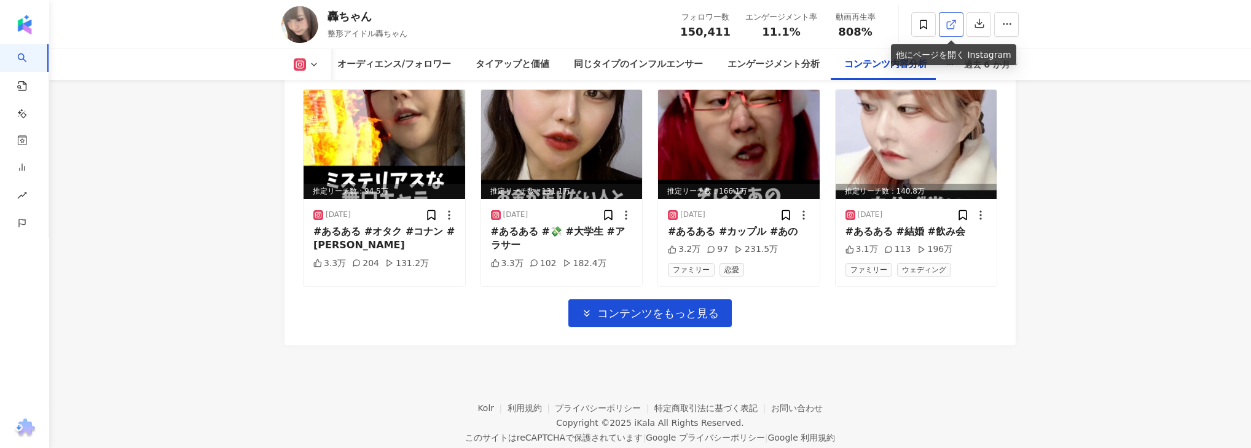
click at [955, 22] on polyline at bounding box center [953, 21] width 3 height 3
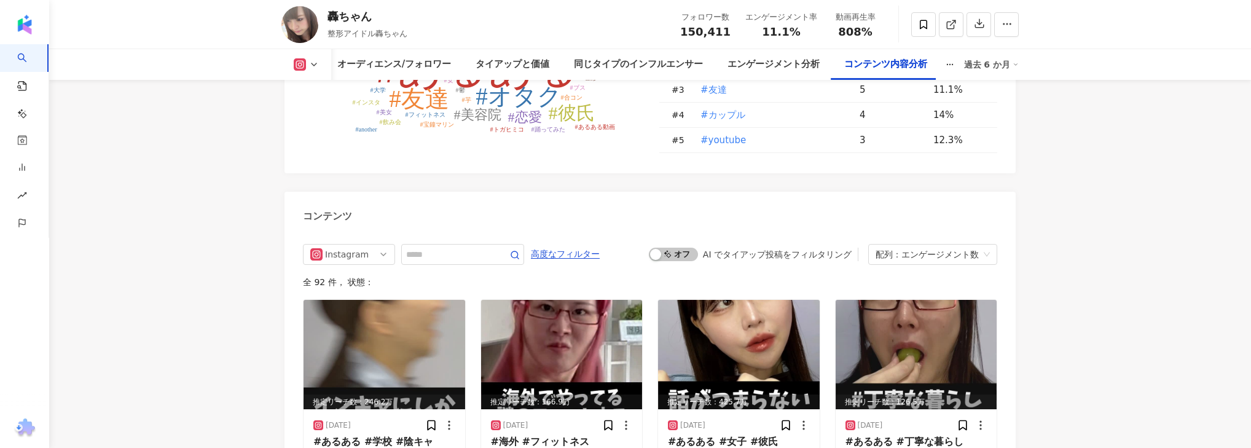
scroll to position [3754, 0]
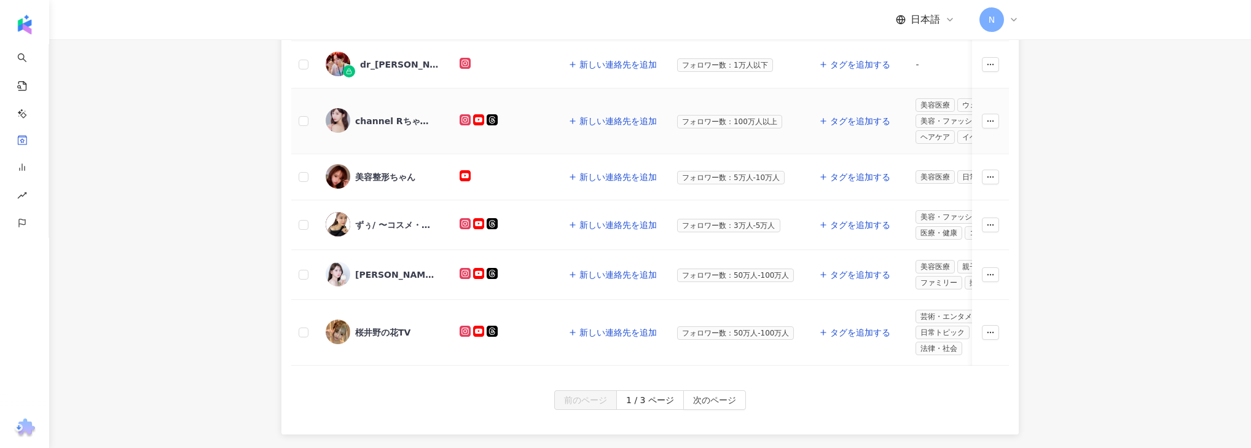
scroll to position [590, 0]
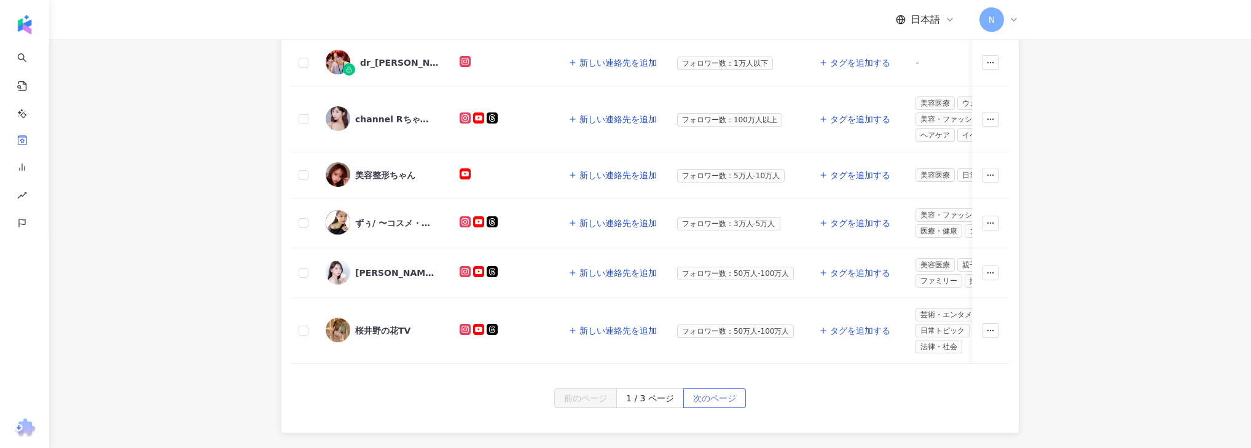
click at [695, 405] on span "次のページ" at bounding box center [714, 399] width 43 height 20
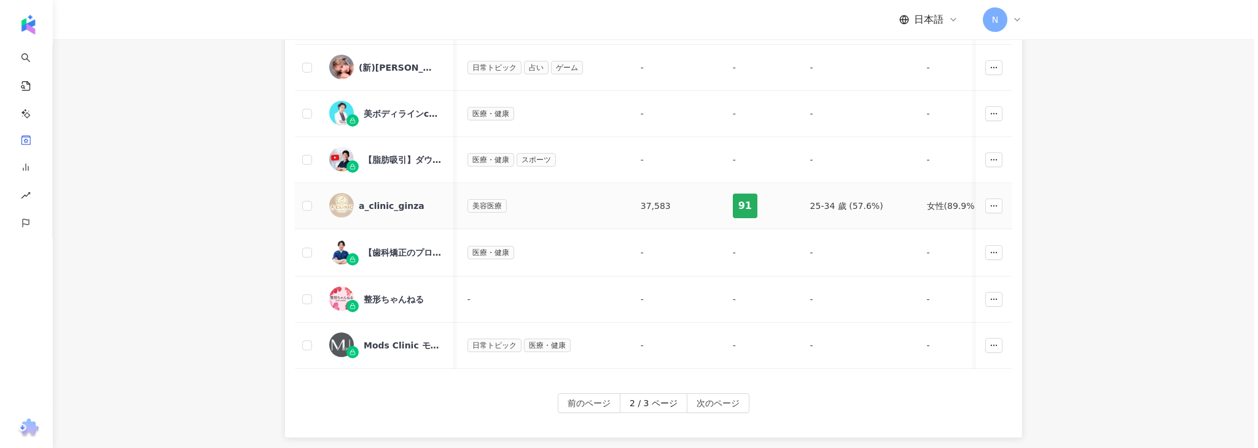
scroll to position [0, 443]
click at [992, 201] on icon "button" at bounding box center [990, 205] width 9 height 9
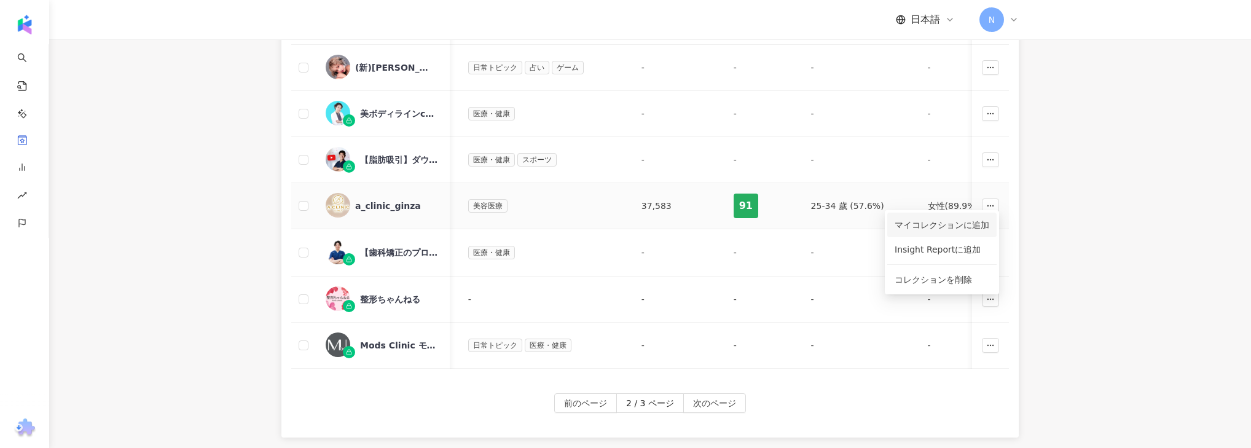
click at [964, 222] on div "マイコレクションに追加" at bounding box center [941, 225] width 95 height 14
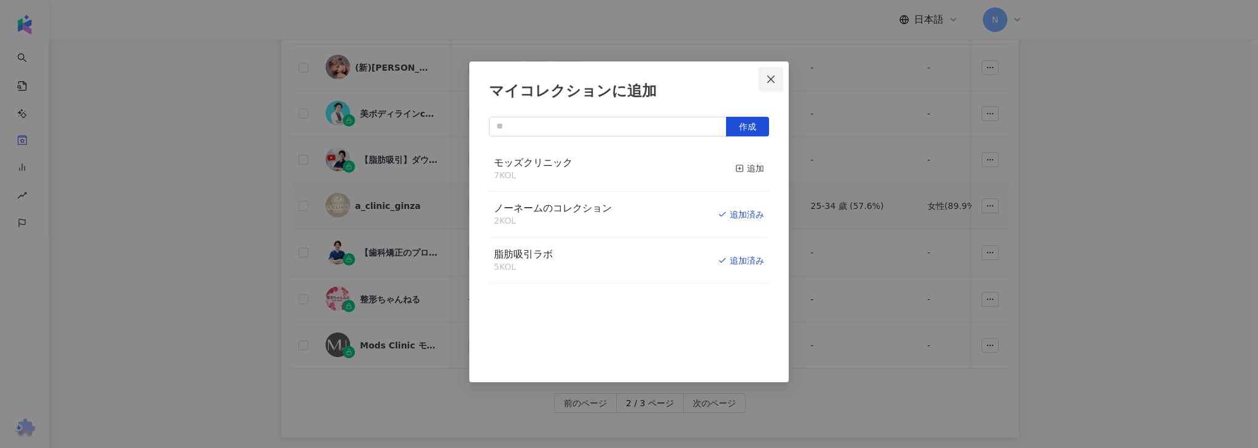
click at [771, 76] on icon "close" at bounding box center [771, 79] width 10 height 10
